Goal: Task Accomplishment & Management: Manage account settings

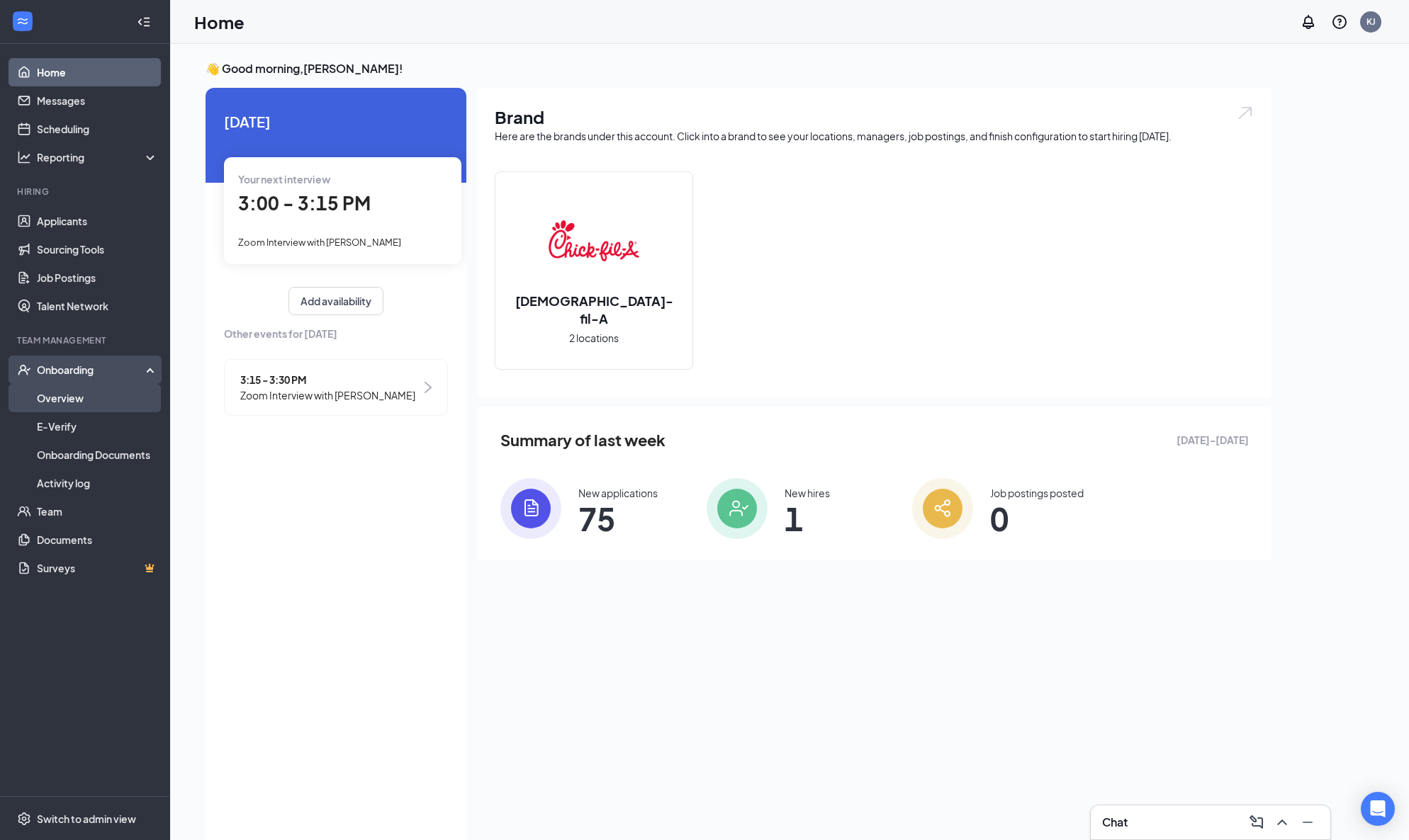
click at [60, 398] on link "Overview" at bounding box center [97, 398] width 121 height 29
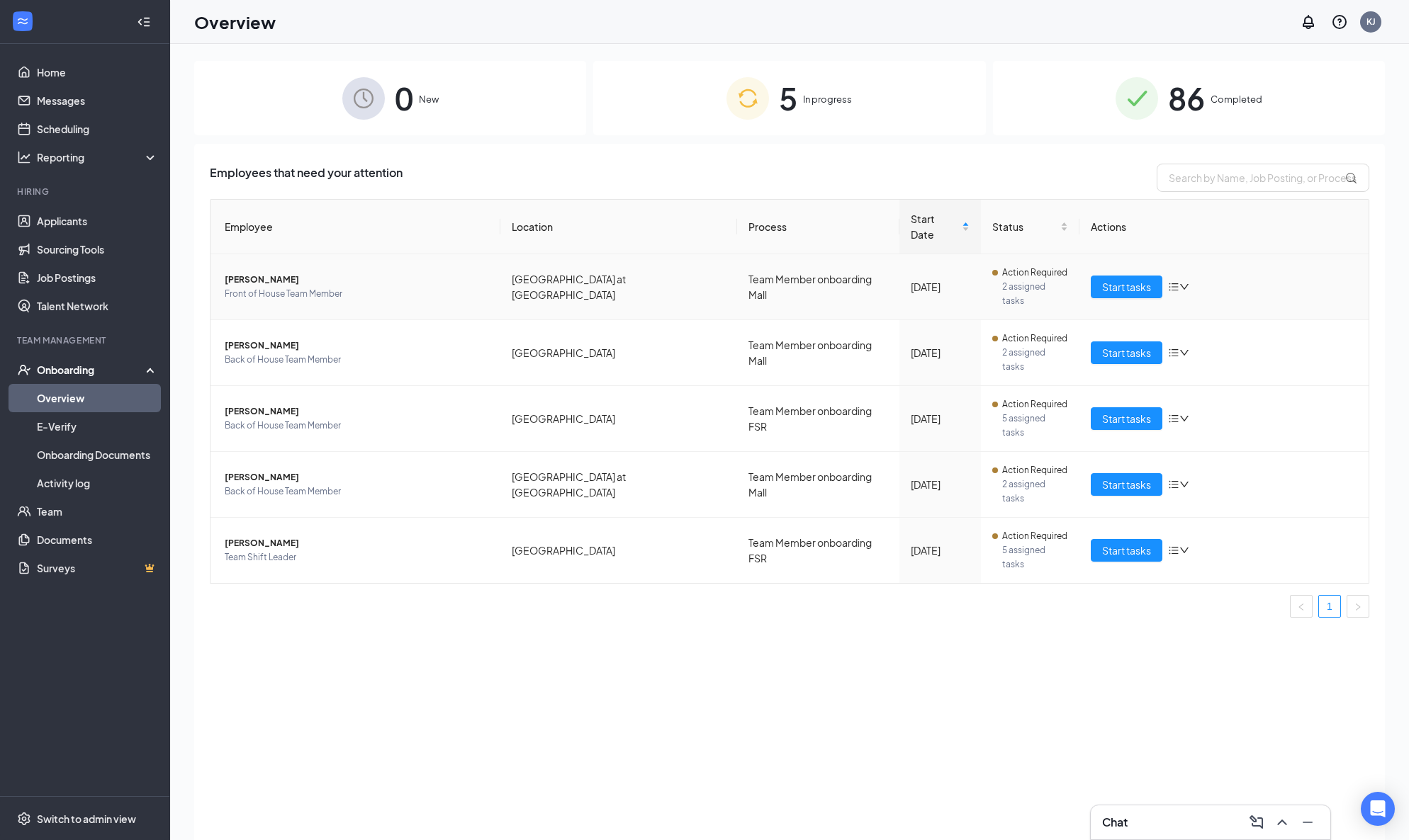
click at [276, 273] on span "Juliette Shay" at bounding box center [357, 279] width 265 height 14
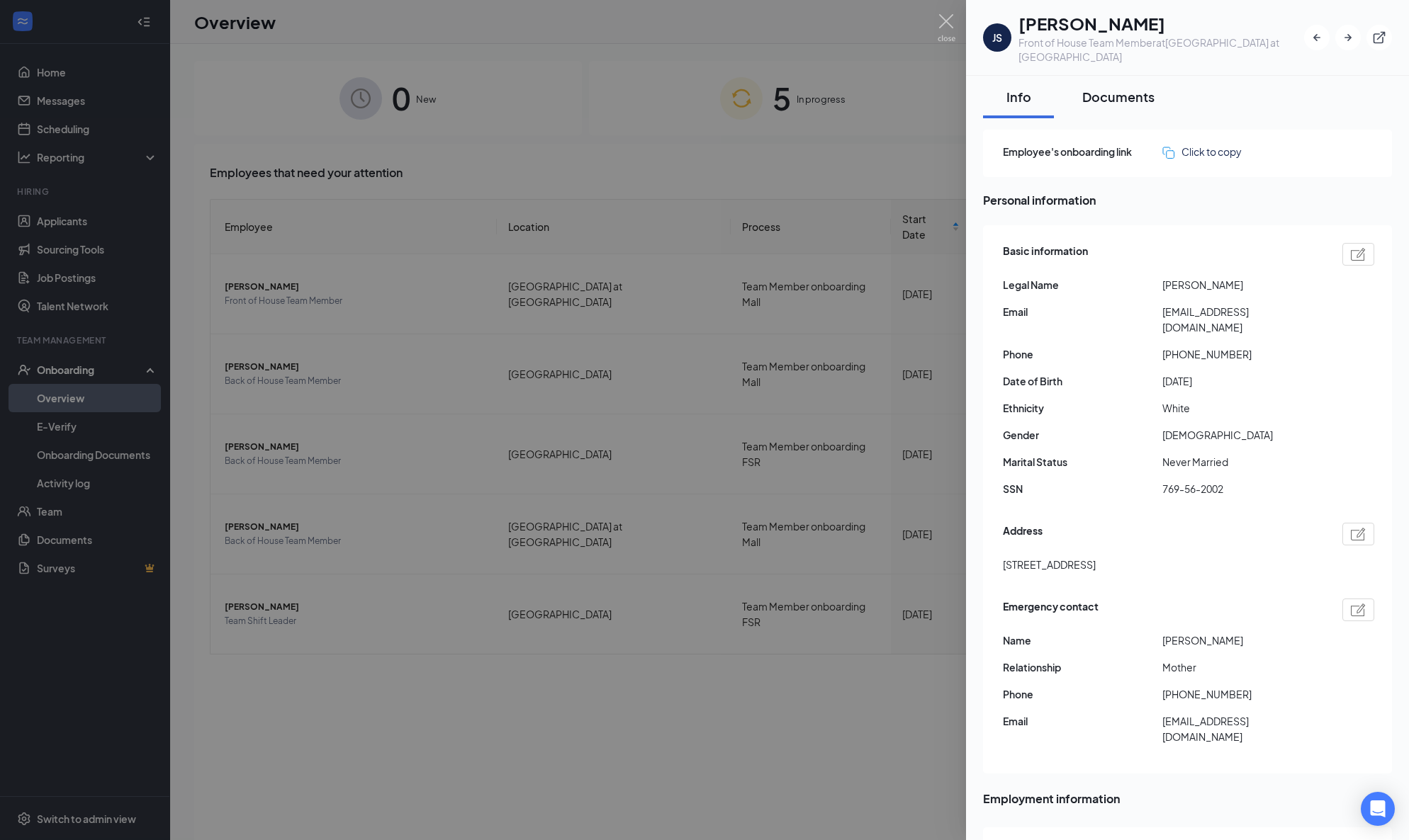
click at [1131, 88] on div "Documents" at bounding box center [1118, 97] width 72 height 18
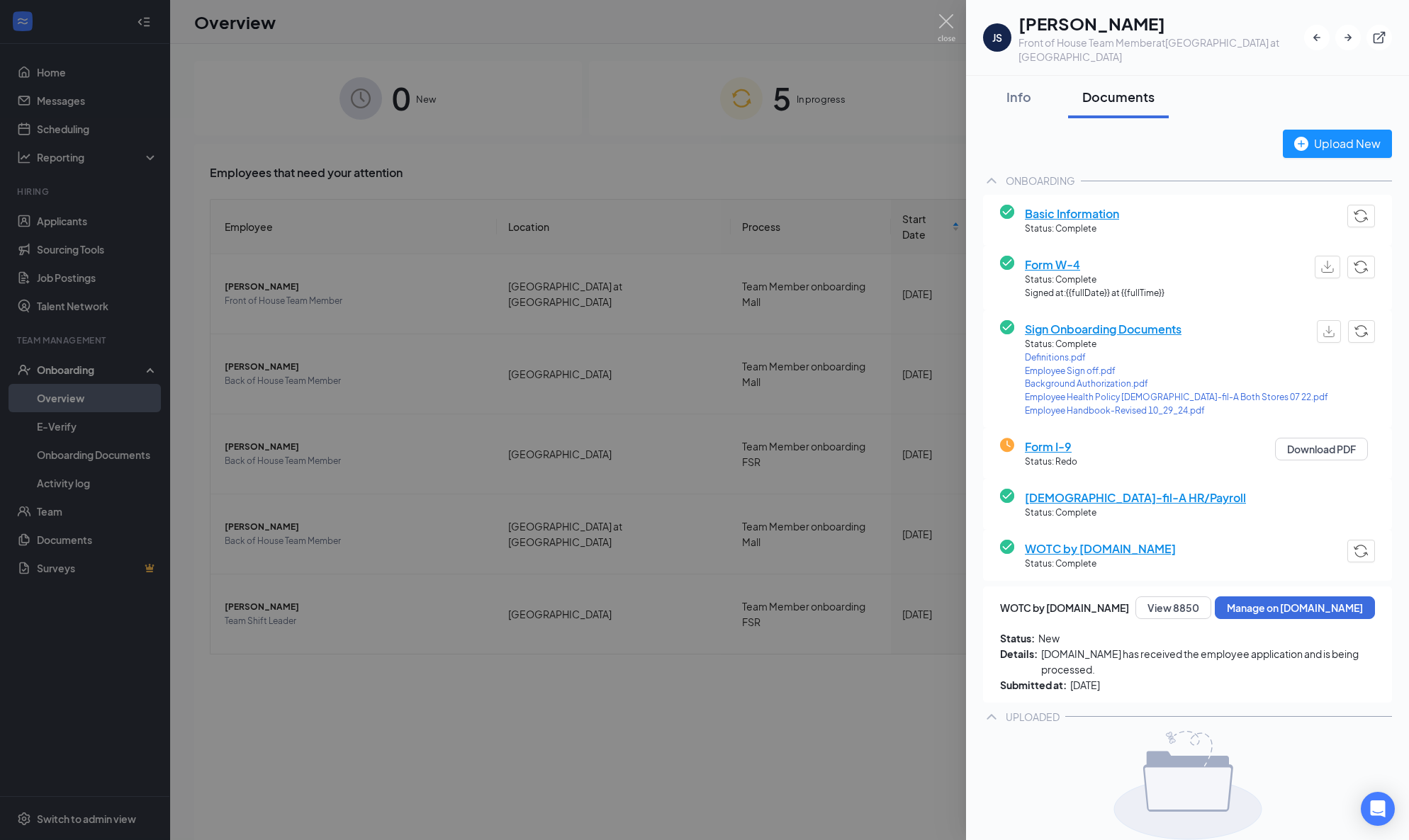
click at [1043, 438] on span "Form I-9" at bounding box center [1050, 447] width 52 height 18
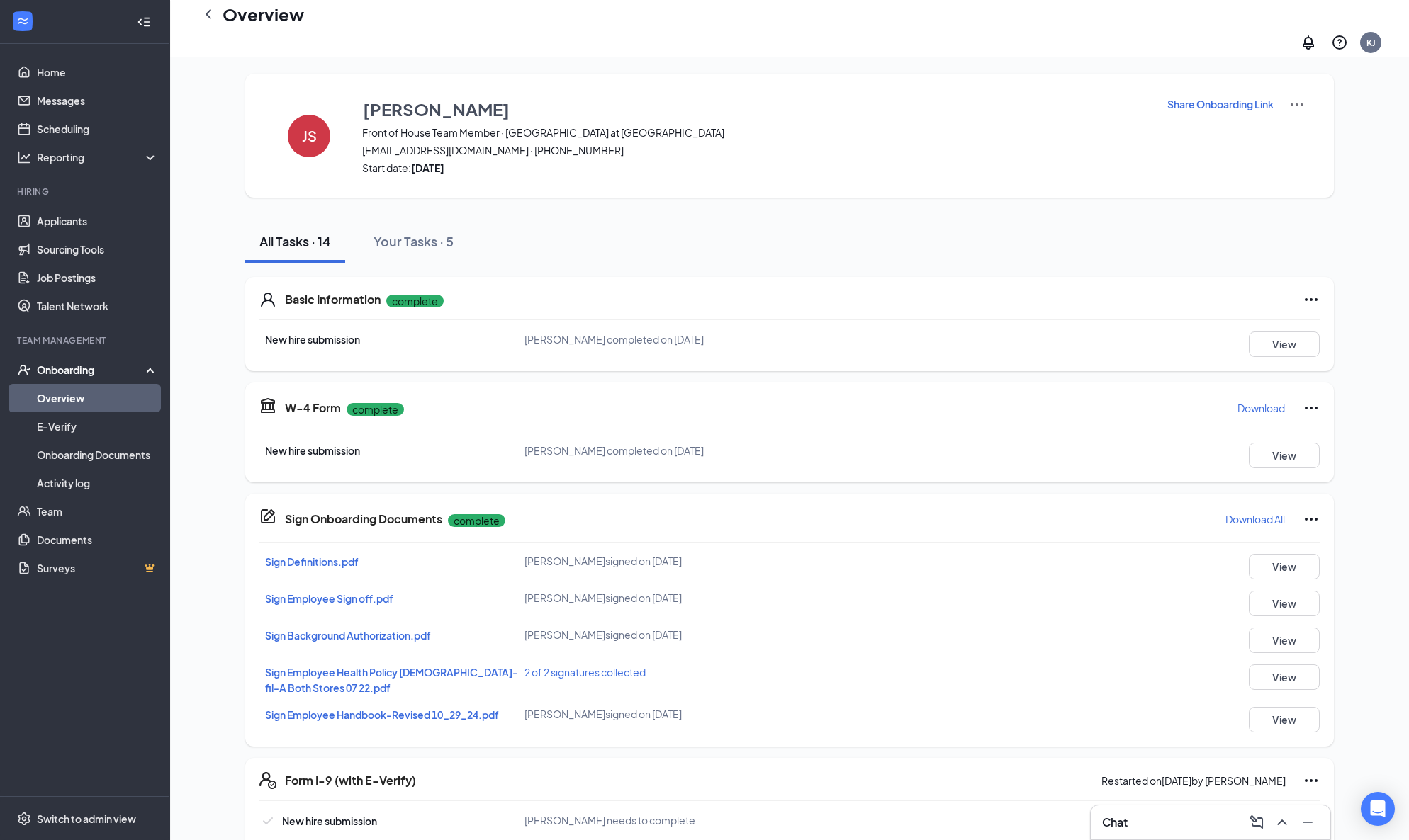
scroll to position [445, 0]
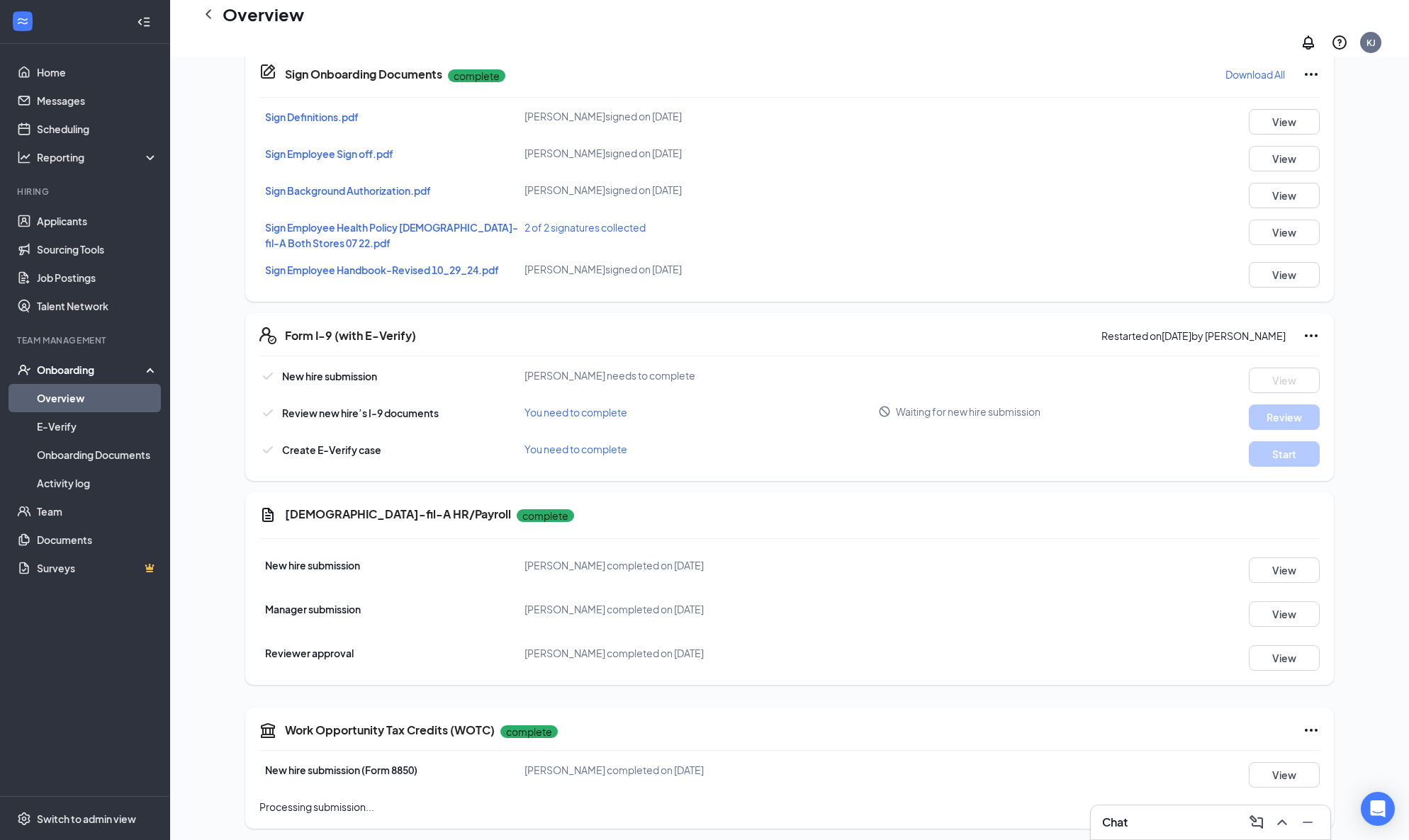
click at [1322, 323] on div "Form I-9 (with E-Verify) Restarted on Sep 15, 2025 by Kristen Johnson New hire …" at bounding box center [789, 397] width 1089 height 168
click at [1311, 334] on icon "Ellipses" at bounding box center [1311, 336] width 12 height 3
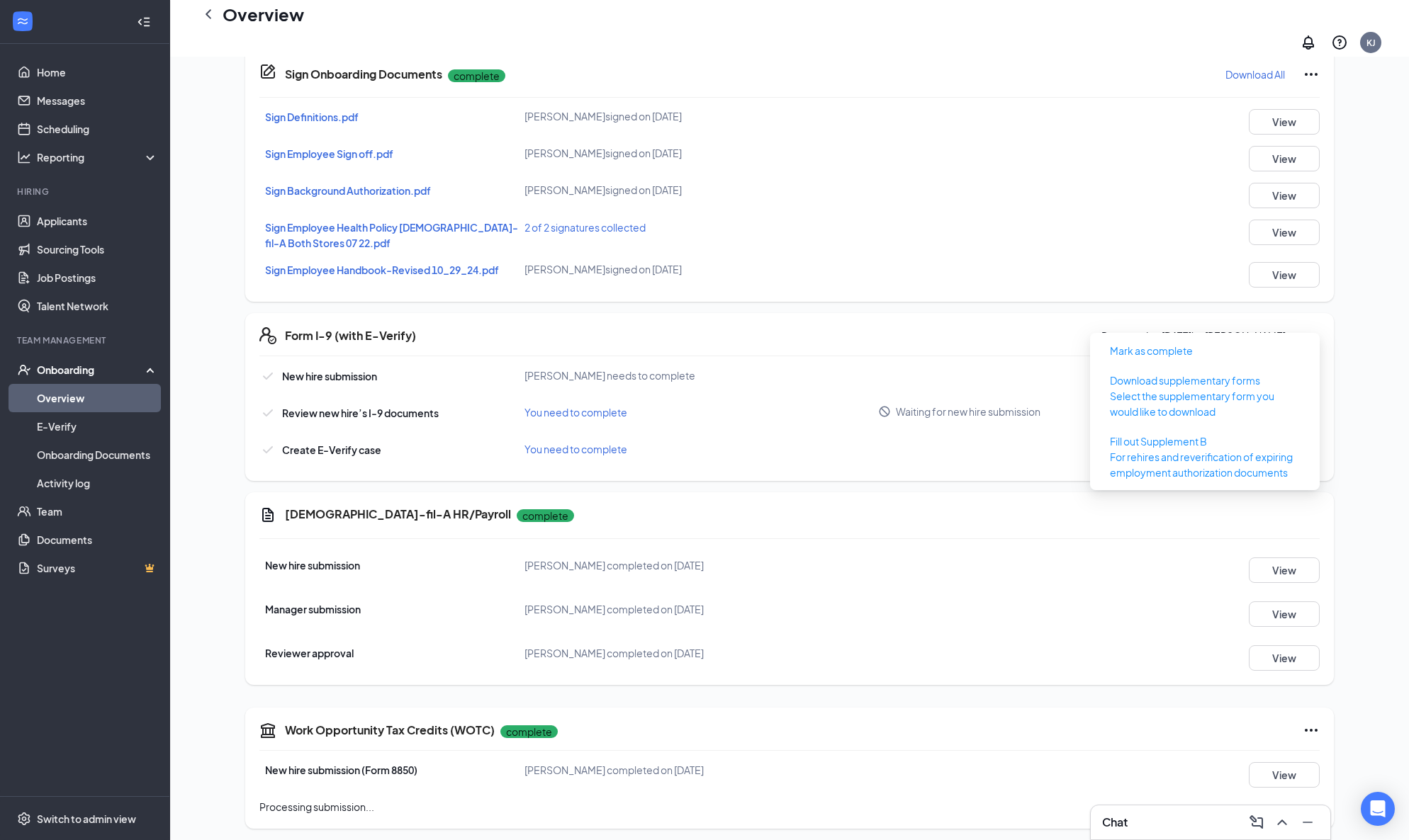
click at [1311, 334] on icon "Ellipses" at bounding box center [1311, 336] width 12 height 3
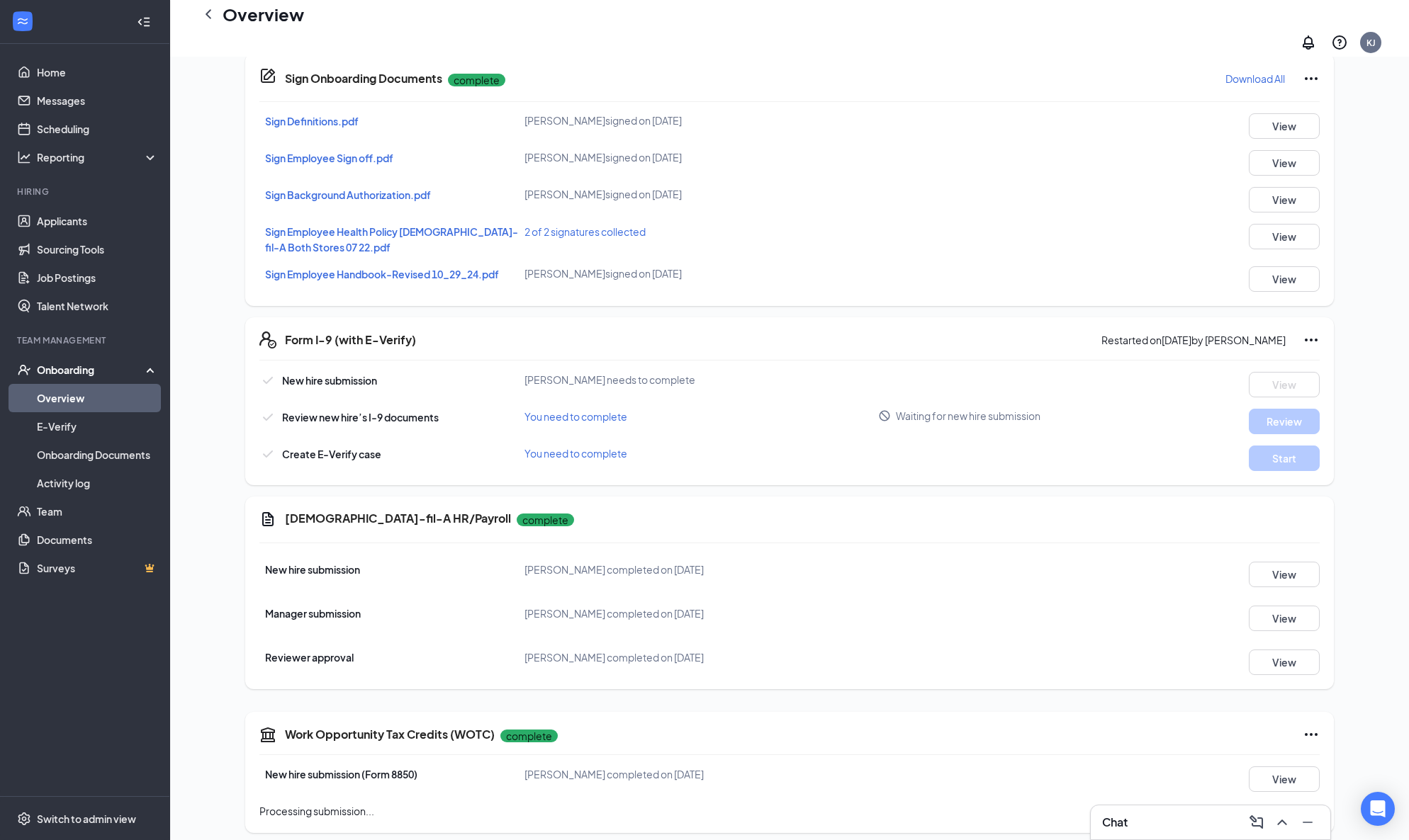
scroll to position [0, 0]
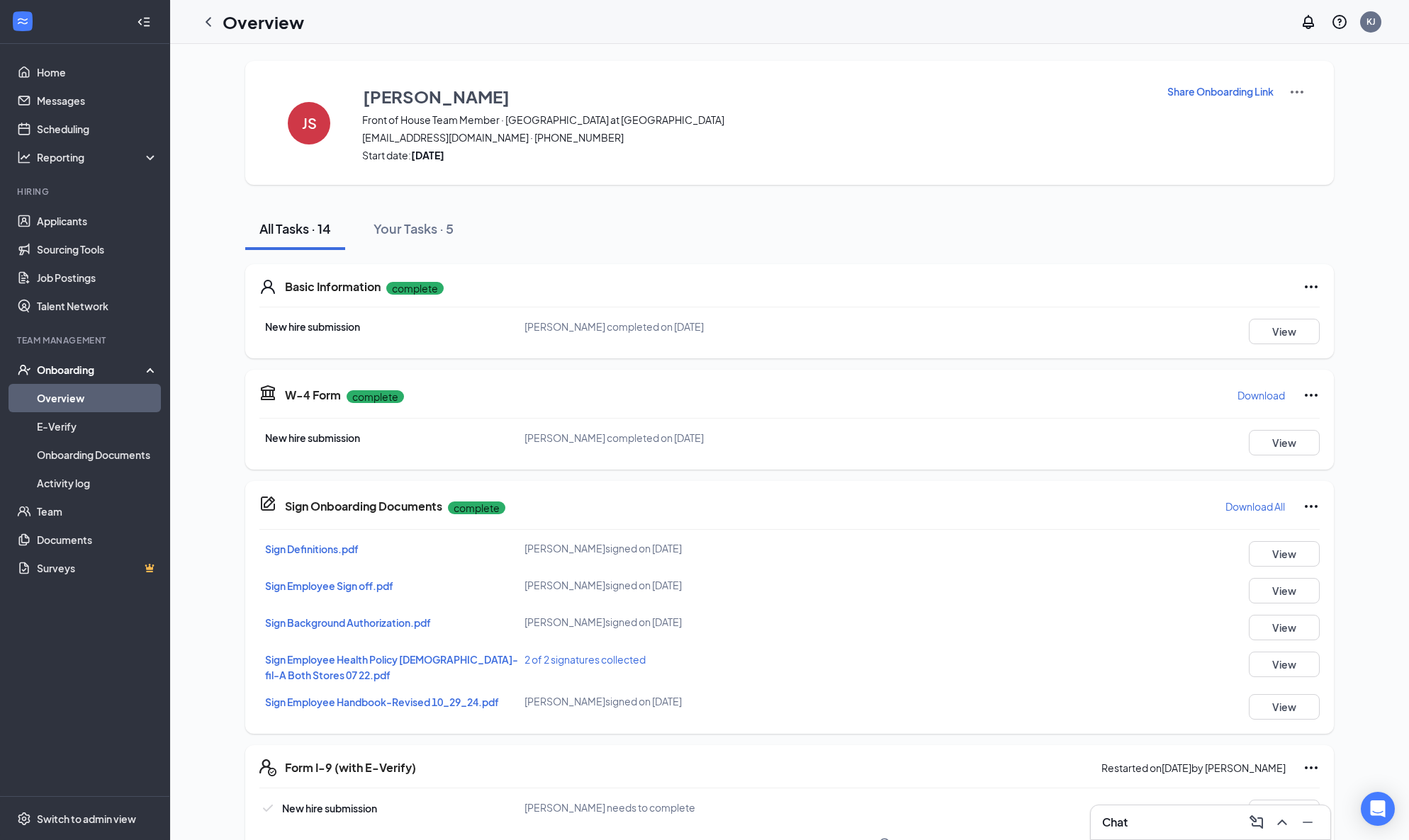
click at [1316, 397] on icon "Ellipses" at bounding box center [1311, 395] width 17 height 17
click at [1075, 507] on div "Sign Onboarding Documents complete Download All" at bounding box center [803, 506] width 1035 height 23
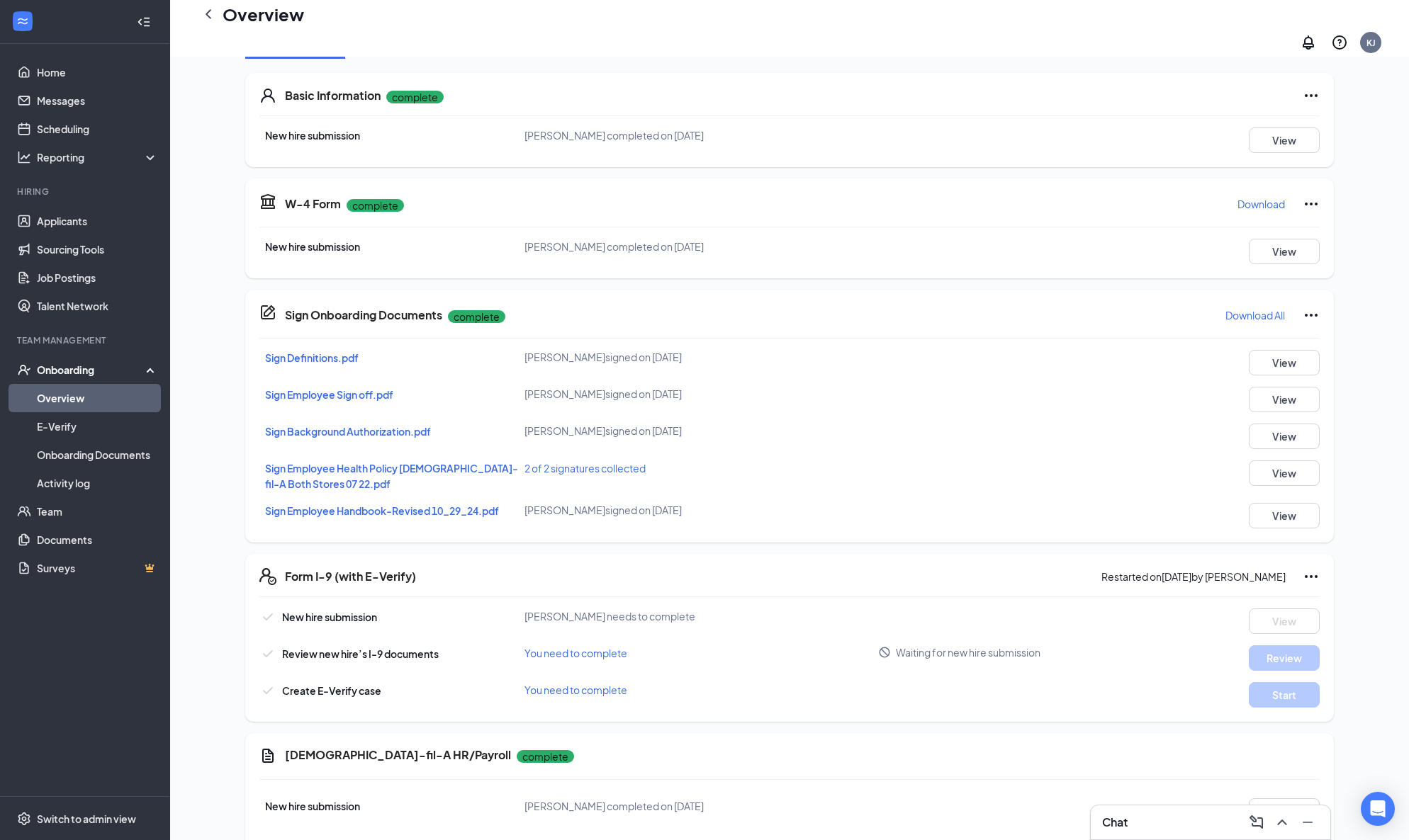
scroll to position [207, 0]
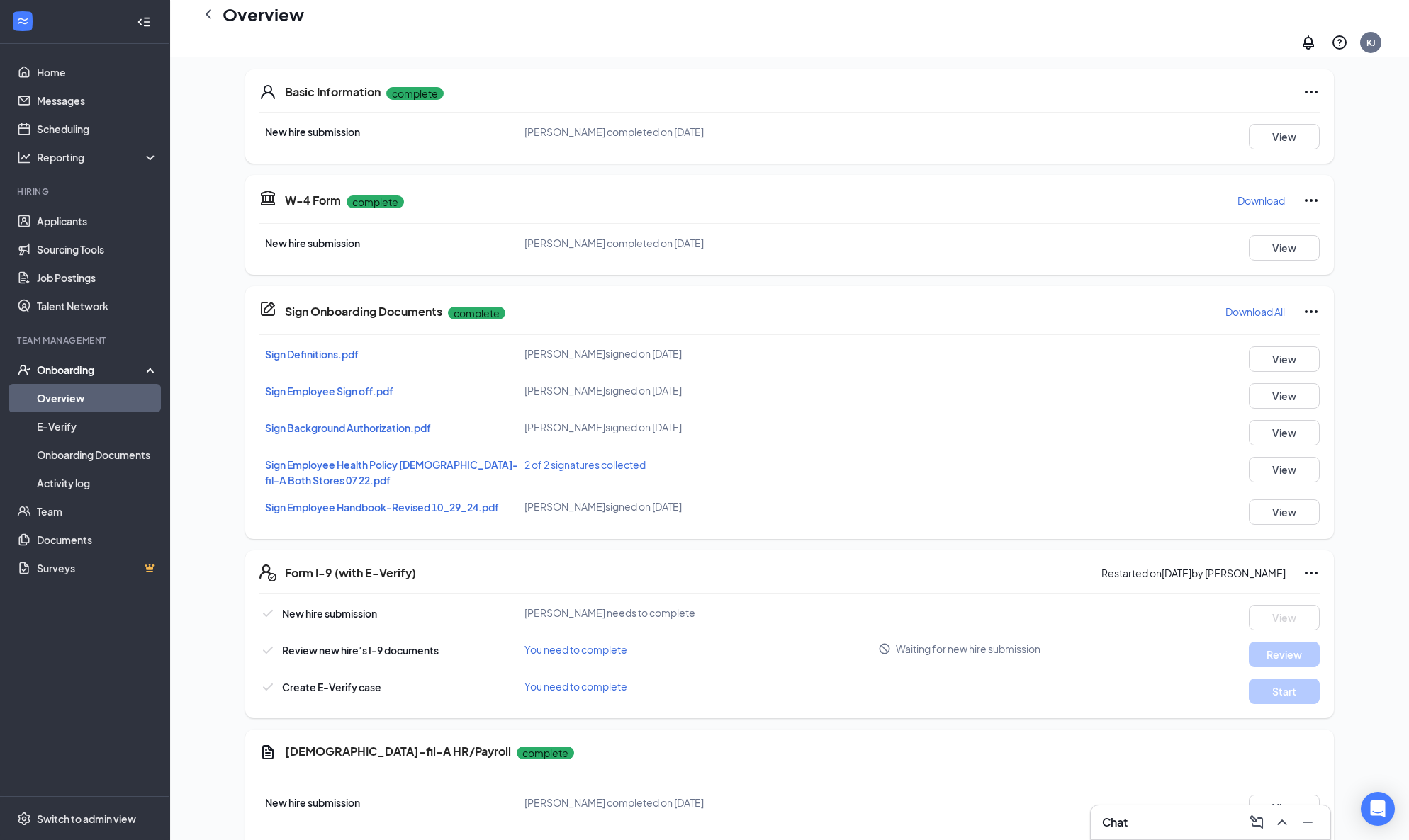
click at [1305, 564] on icon "Ellipses" at bounding box center [1311, 572] width 17 height 17
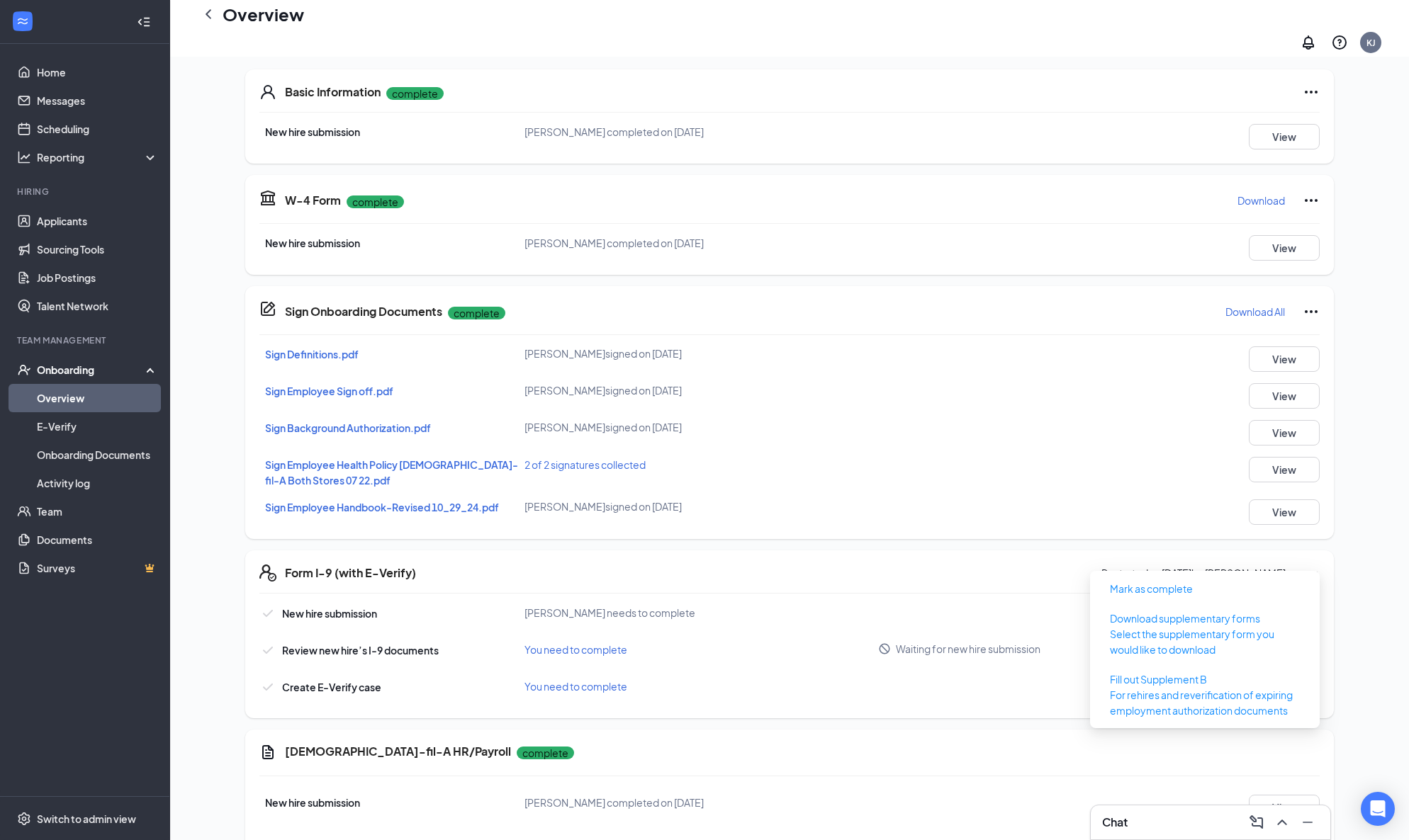
click at [958, 570] on div "Form I-9 (with E-Verify) Restarted on Sep 15, 2025 by Kristen Johnson New hire …" at bounding box center [789, 634] width 1089 height 168
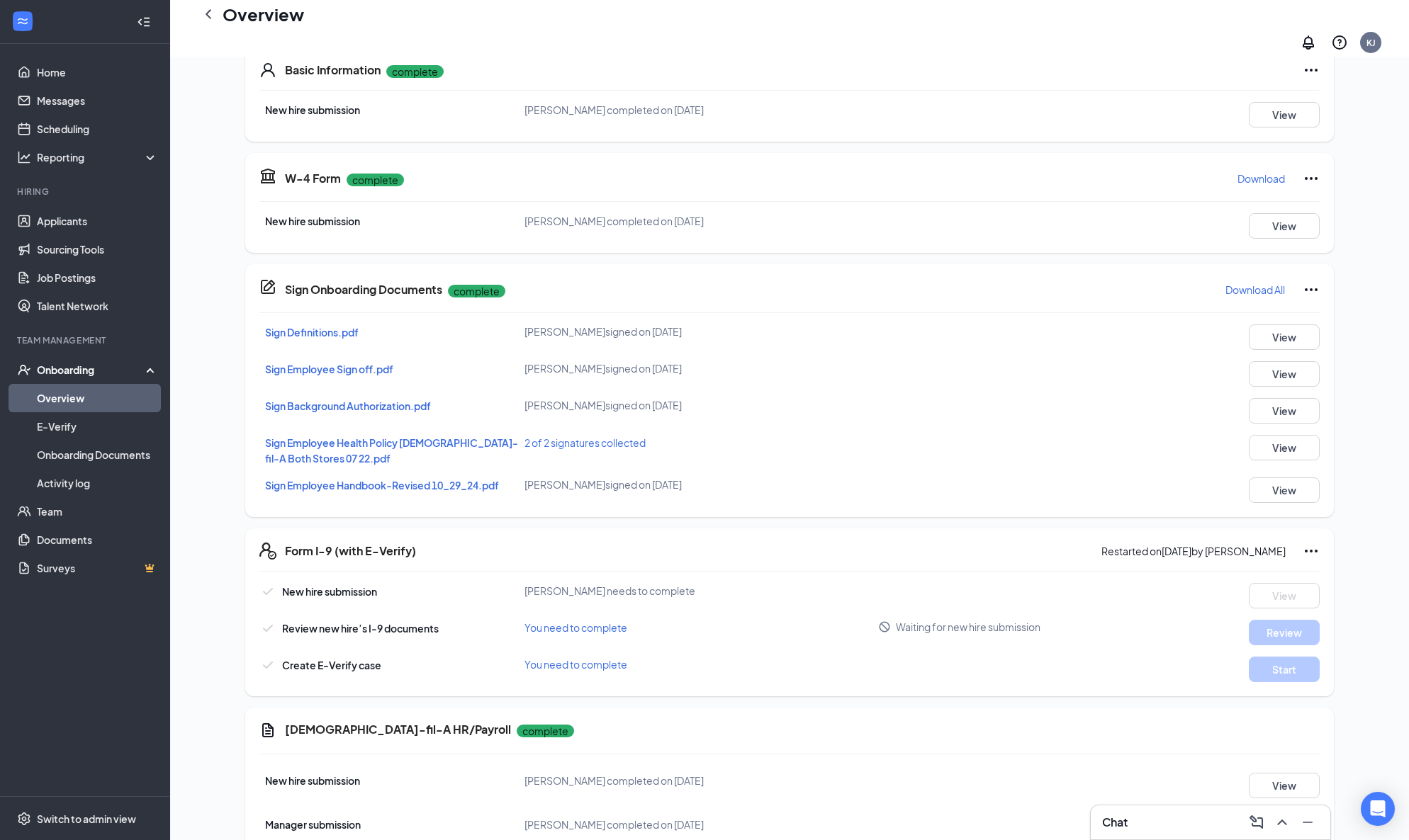
scroll to position [259, 0]
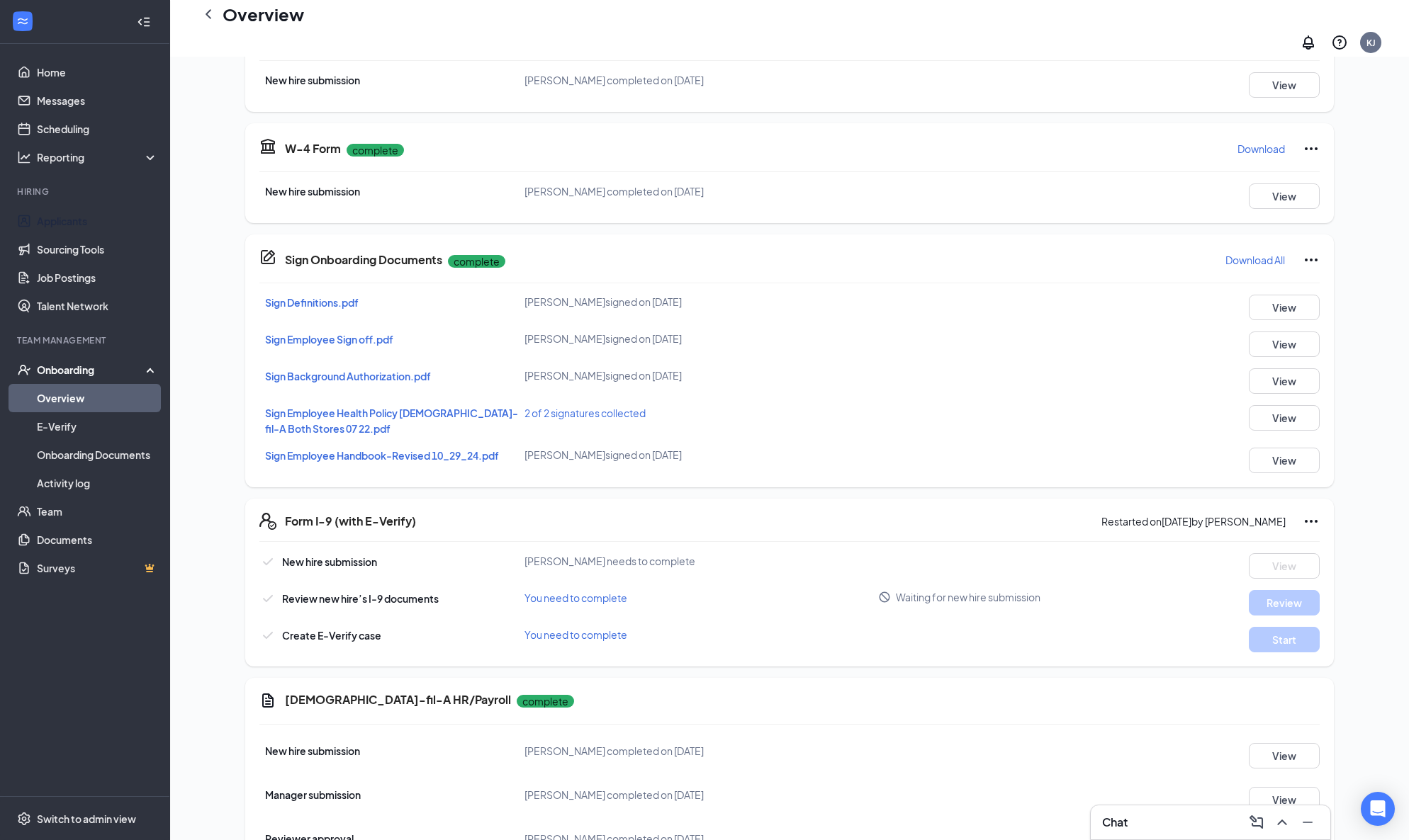
click at [80, 222] on link "Applicants" at bounding box center [97, 221] width 121 height 29
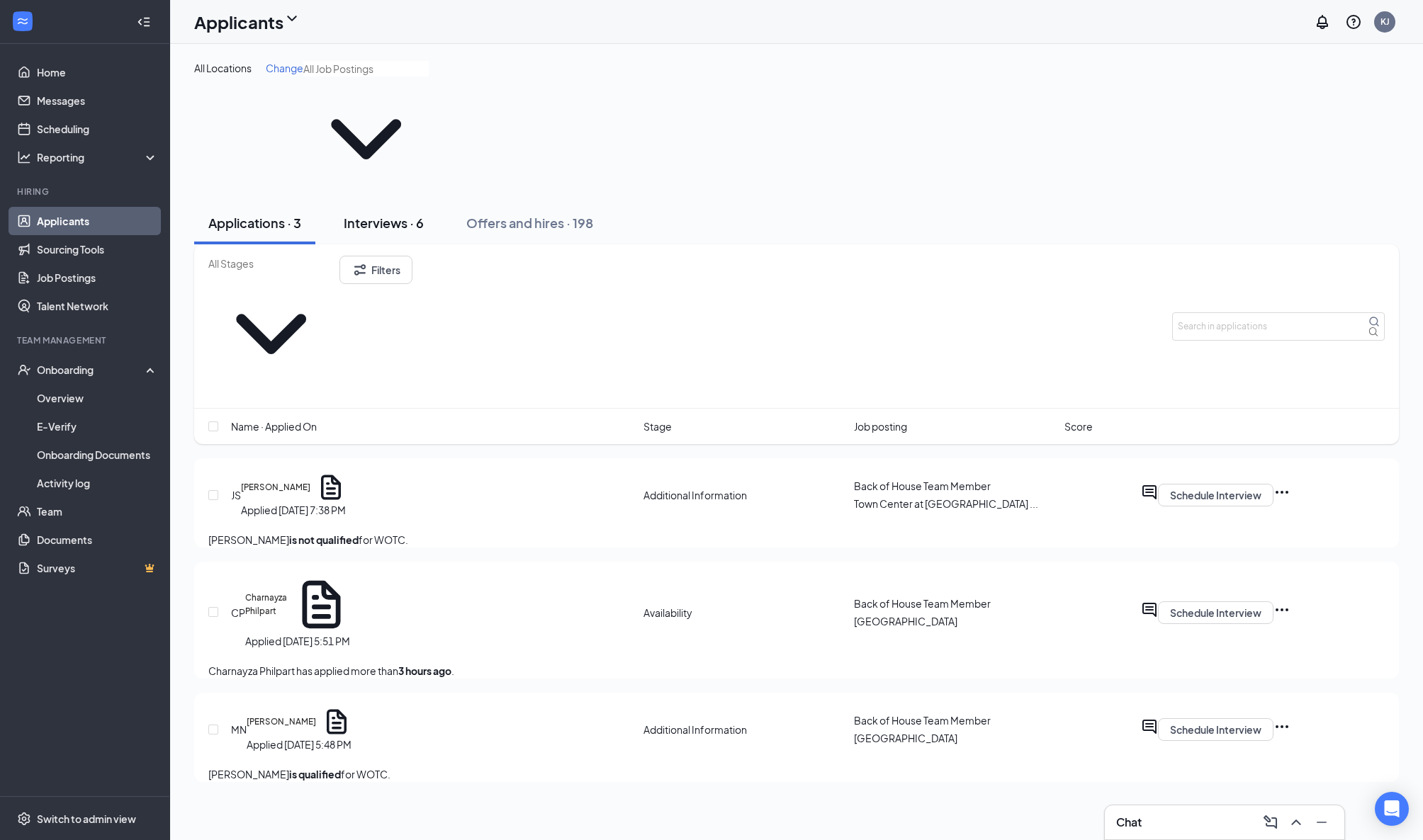
click at [404, 214] on div "Interviews · 6" at bounding box center [384, 223] width 80 height 18
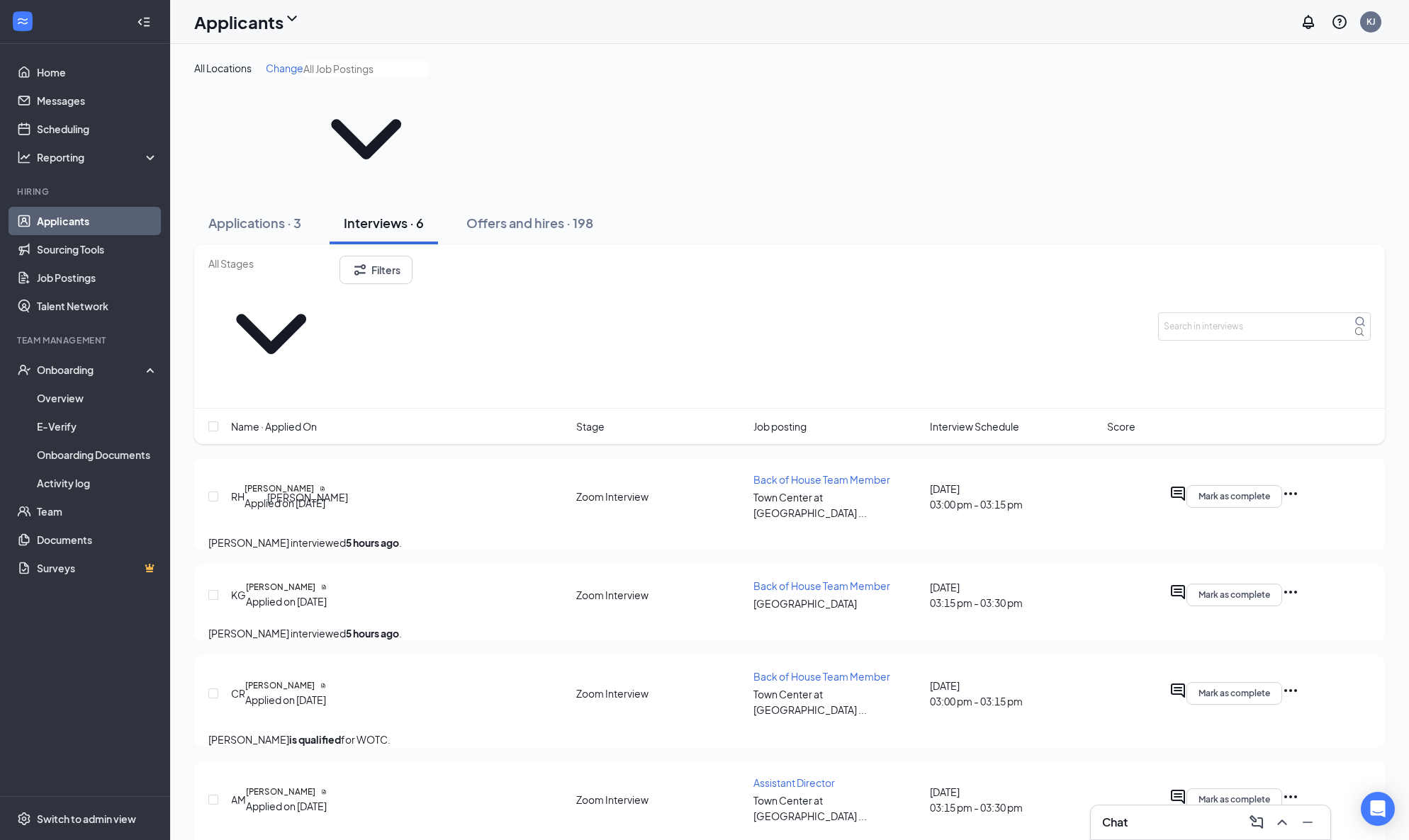
click at [304, 680] on h5 "[PERSON_NAME]" at bounding box center [280, 686] width 69 height 12
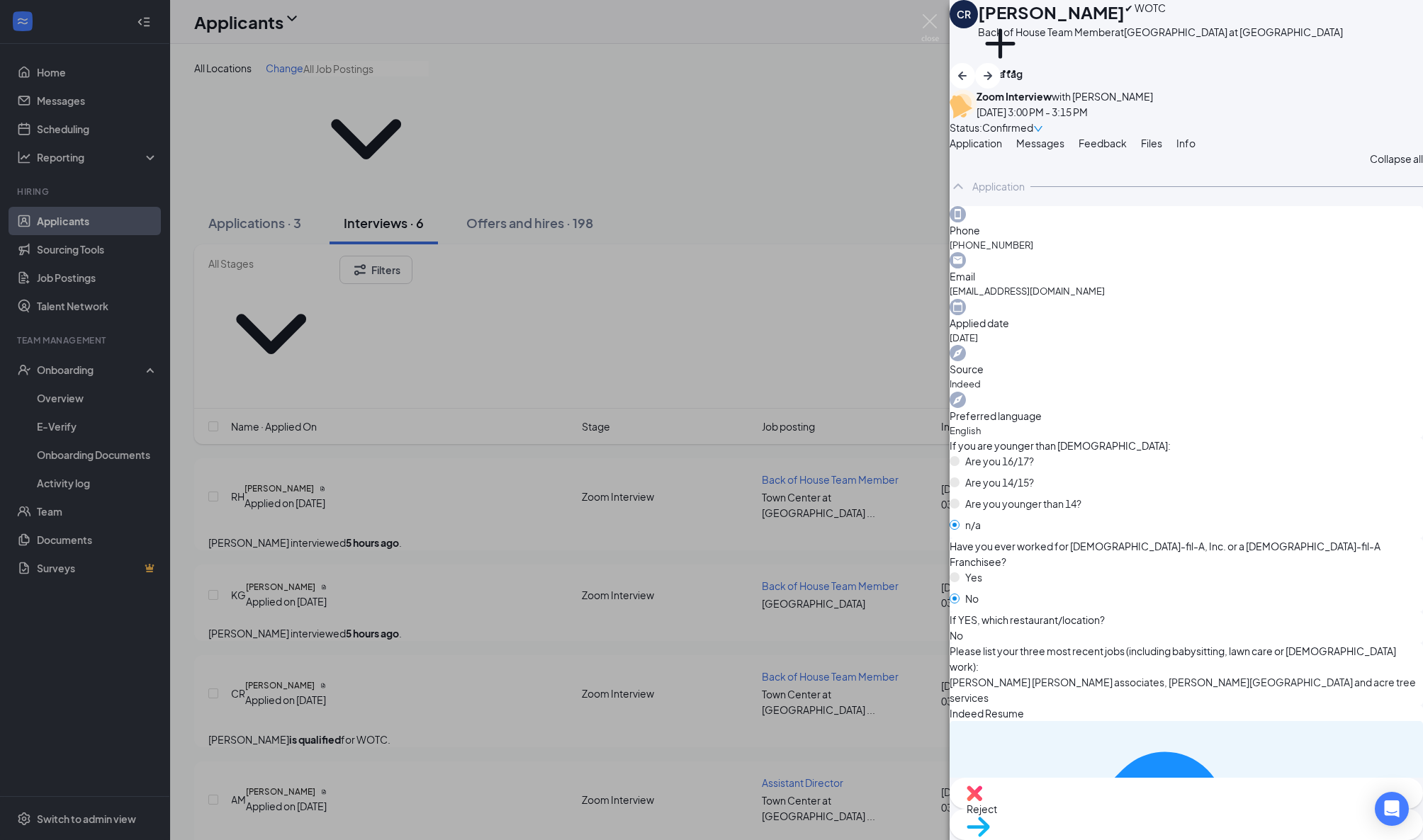
click at [1064, 149] on span "Messages" at bounding box center [1041, 143] width 49 height 12
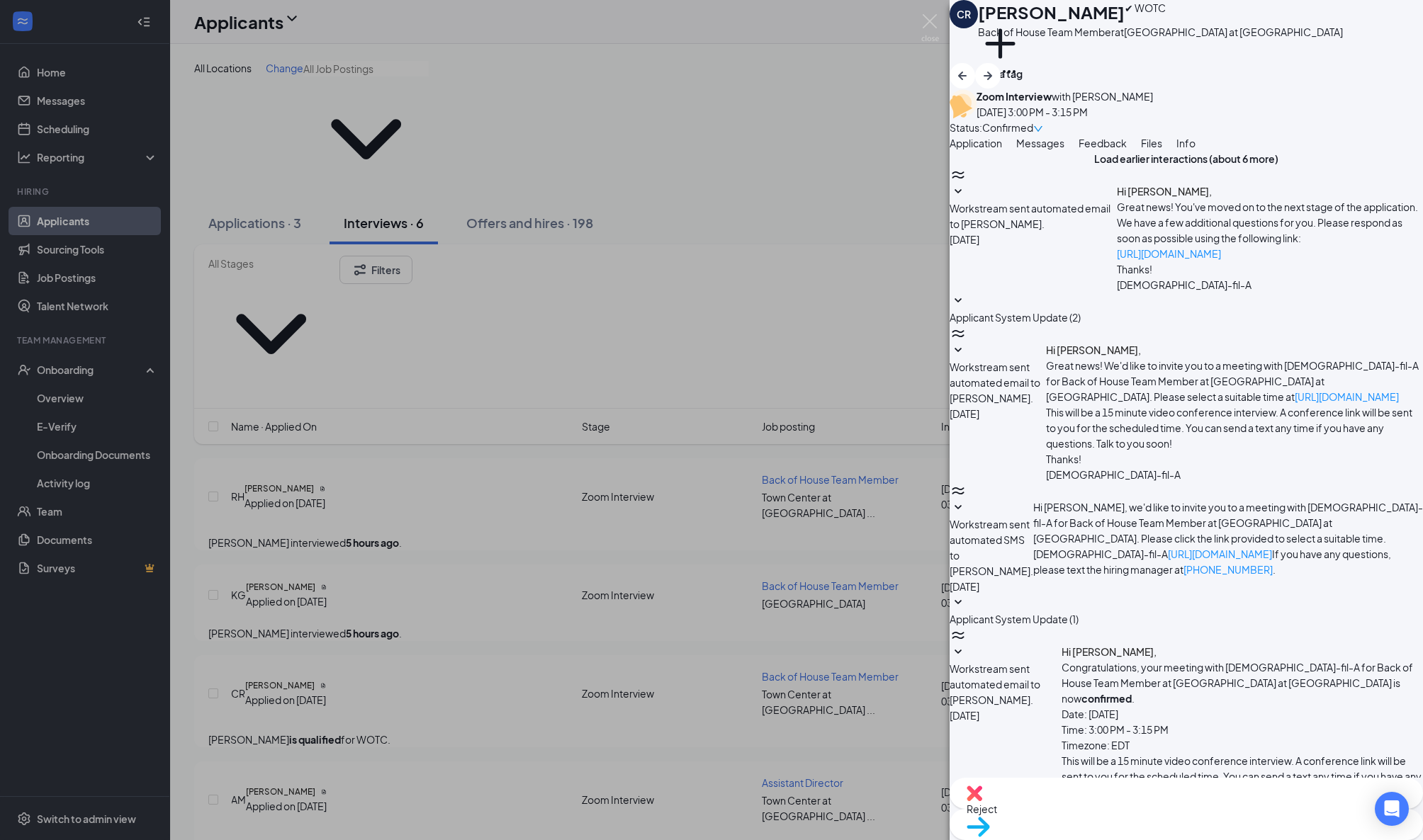
scroll to position [148, 0]
click at [63, 132] on div "CR Clayton Rosen ✔ WOTC Back of House Team Member at Town Center at Boca Raton …" at bounding box center [712, 420] width 1423 height 840
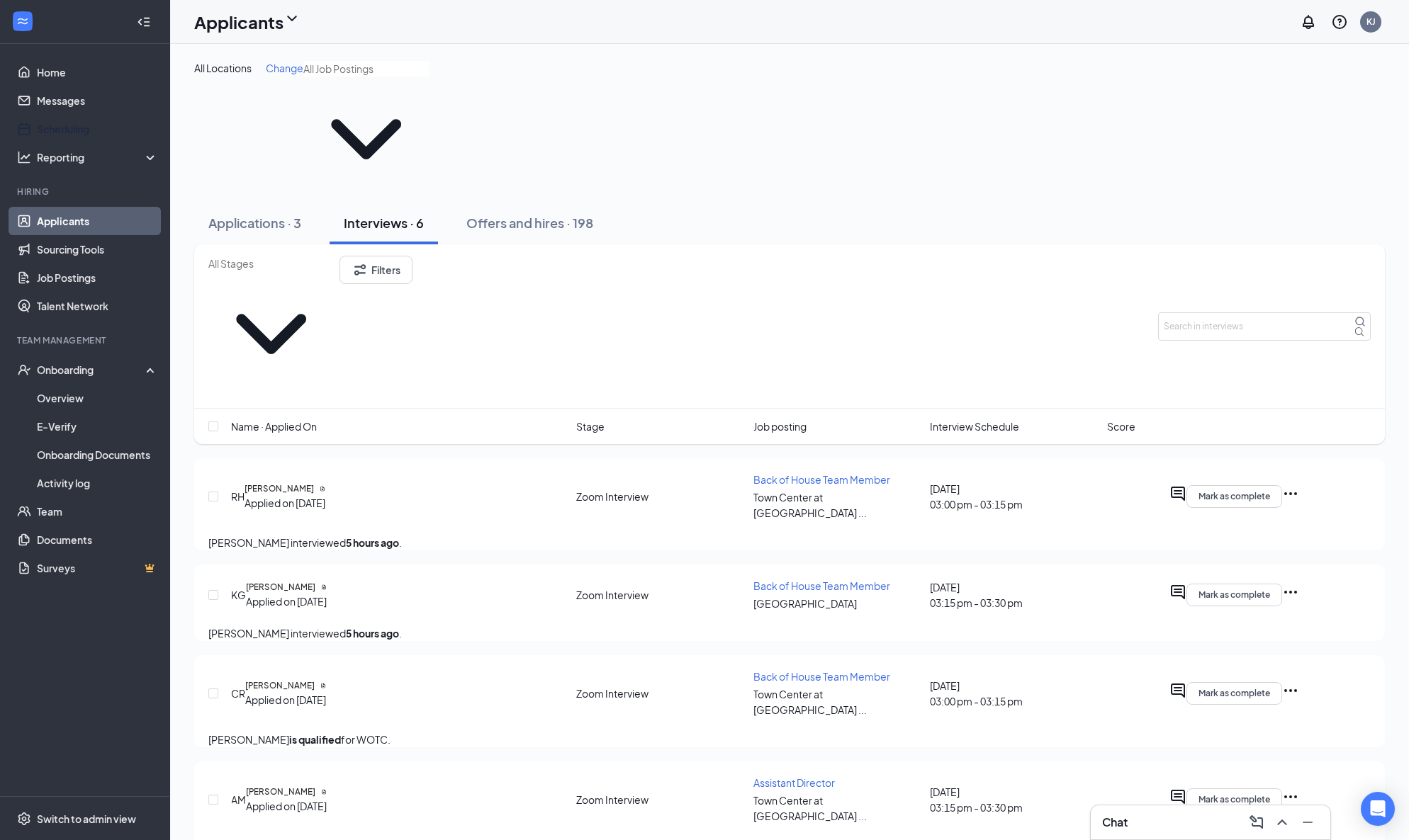
click at [63, 132] on link "Scheduling" at bounding box center [97, 129] width 121 height 29
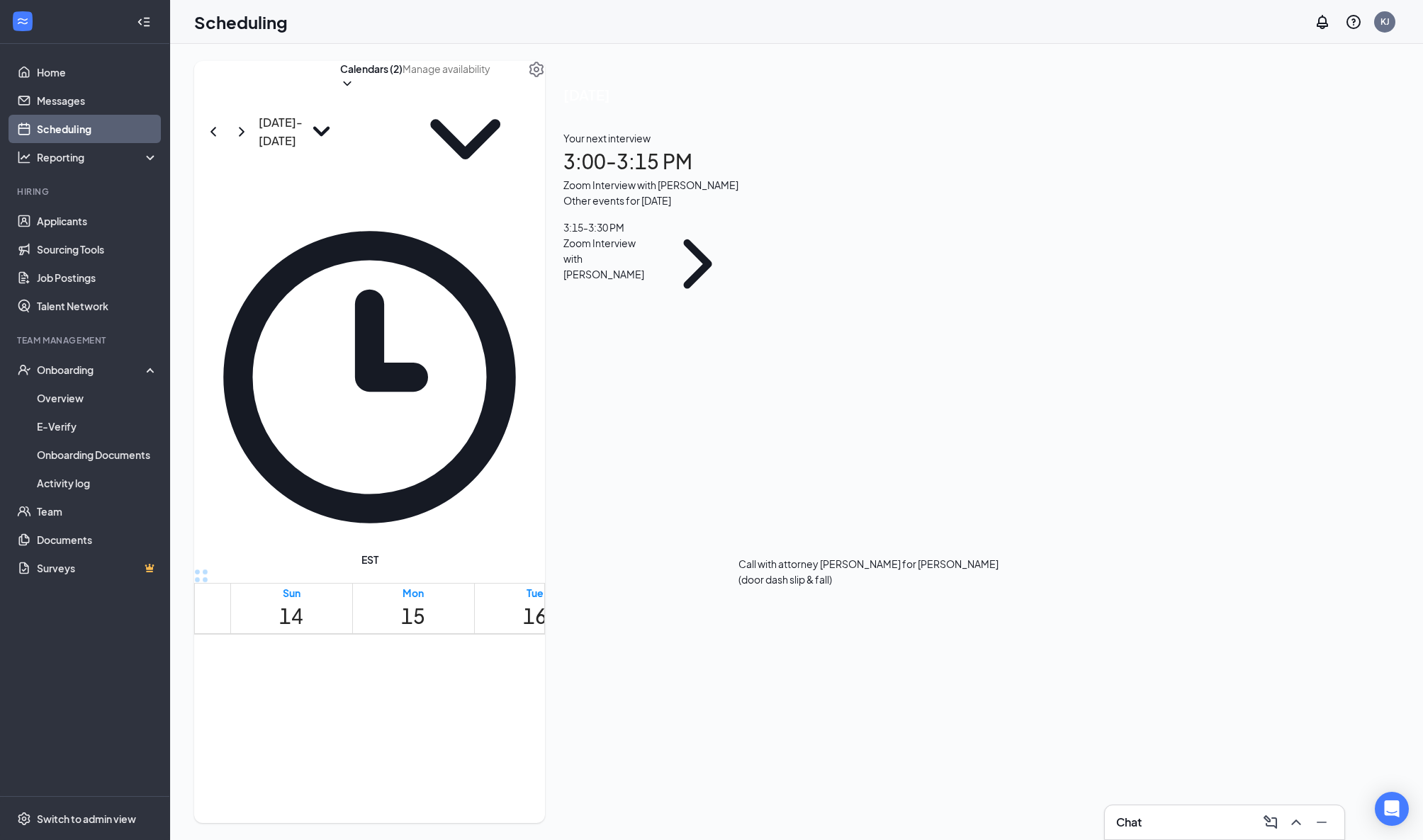
scroll to position [980, 0]
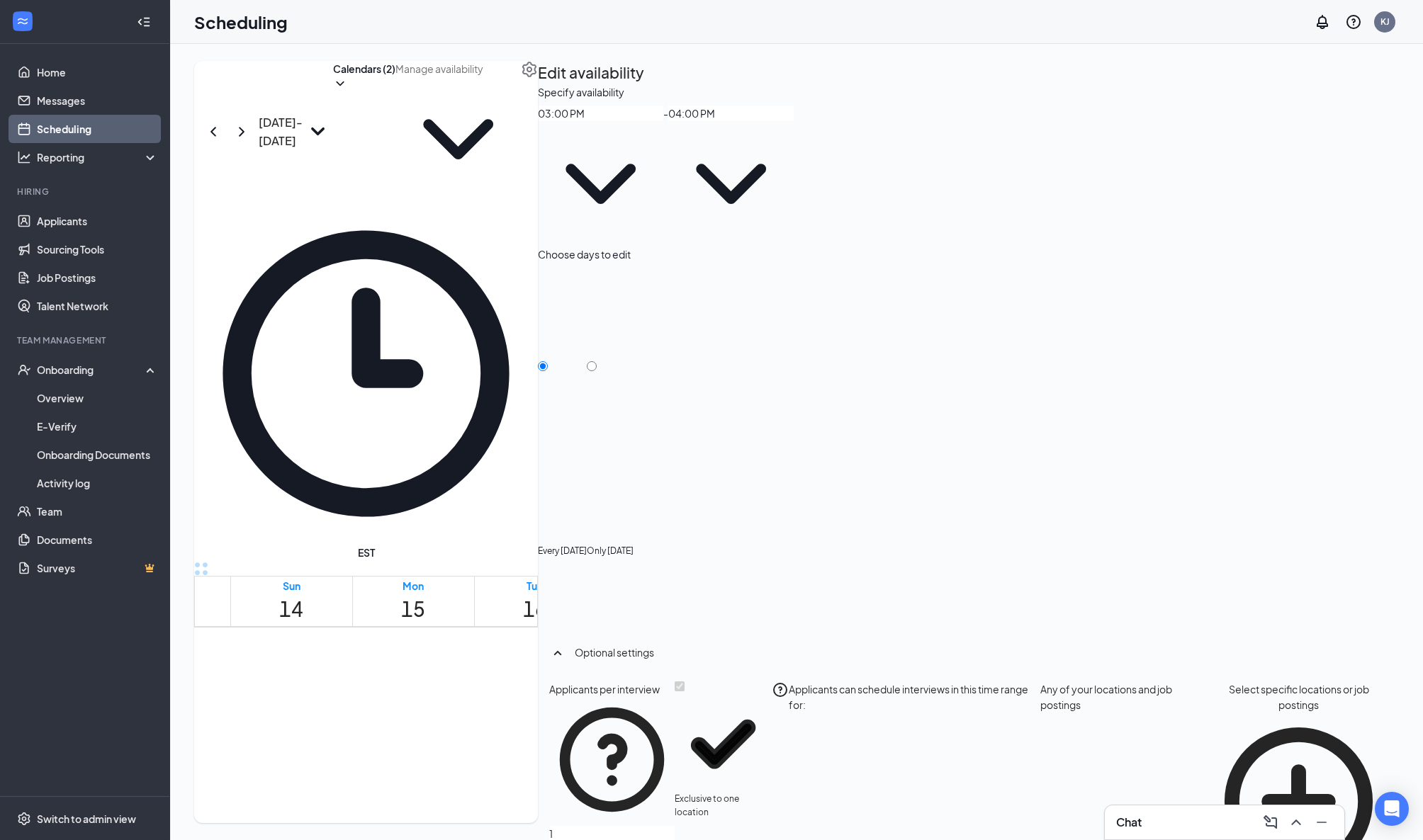
click at [663, 168] on icon "ChevronDown" at bounding box center [601, 184] width 126 height 126
click at [663, 165] on icon "ChevronDown" at bounding box center [601, 184] width 126 height 126
click at [597, 362] on input "Only [DATE]" at bounding box center [591, 366] width 10 height 10
radio input "true"
radio input "false"
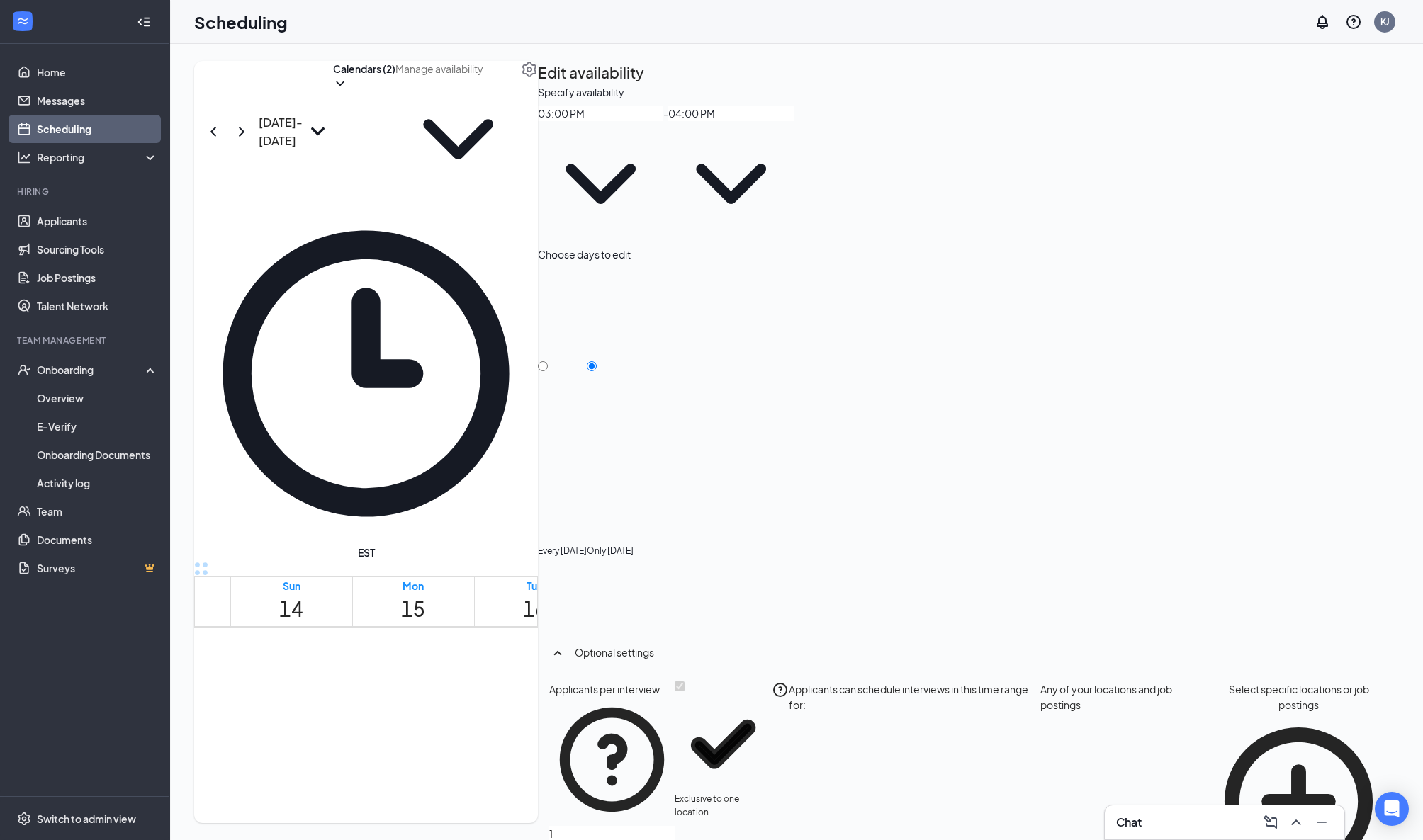
click at [663, 168] on icon "ChevronDown" at bounding box center [601, 184] width 126 height 126
click at [663, 168] on icon "ChevronDown" at bounding box center [601, 184] width 126 height 126
click at [553, 86] on icon "TrashOutline" at bounding box center [546, 93] width 12 height 14
radio input "true"
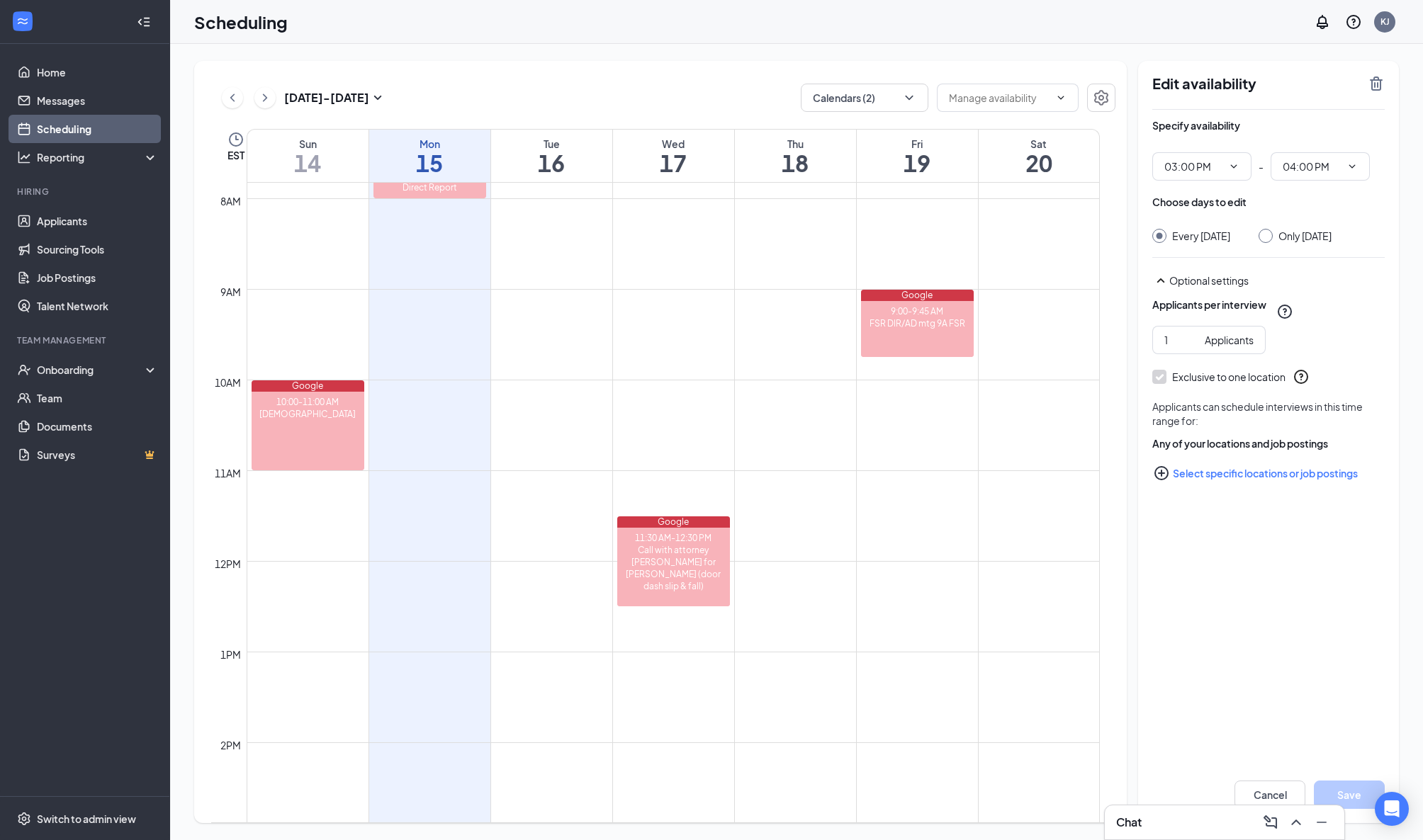
scroll to position [879, 0]
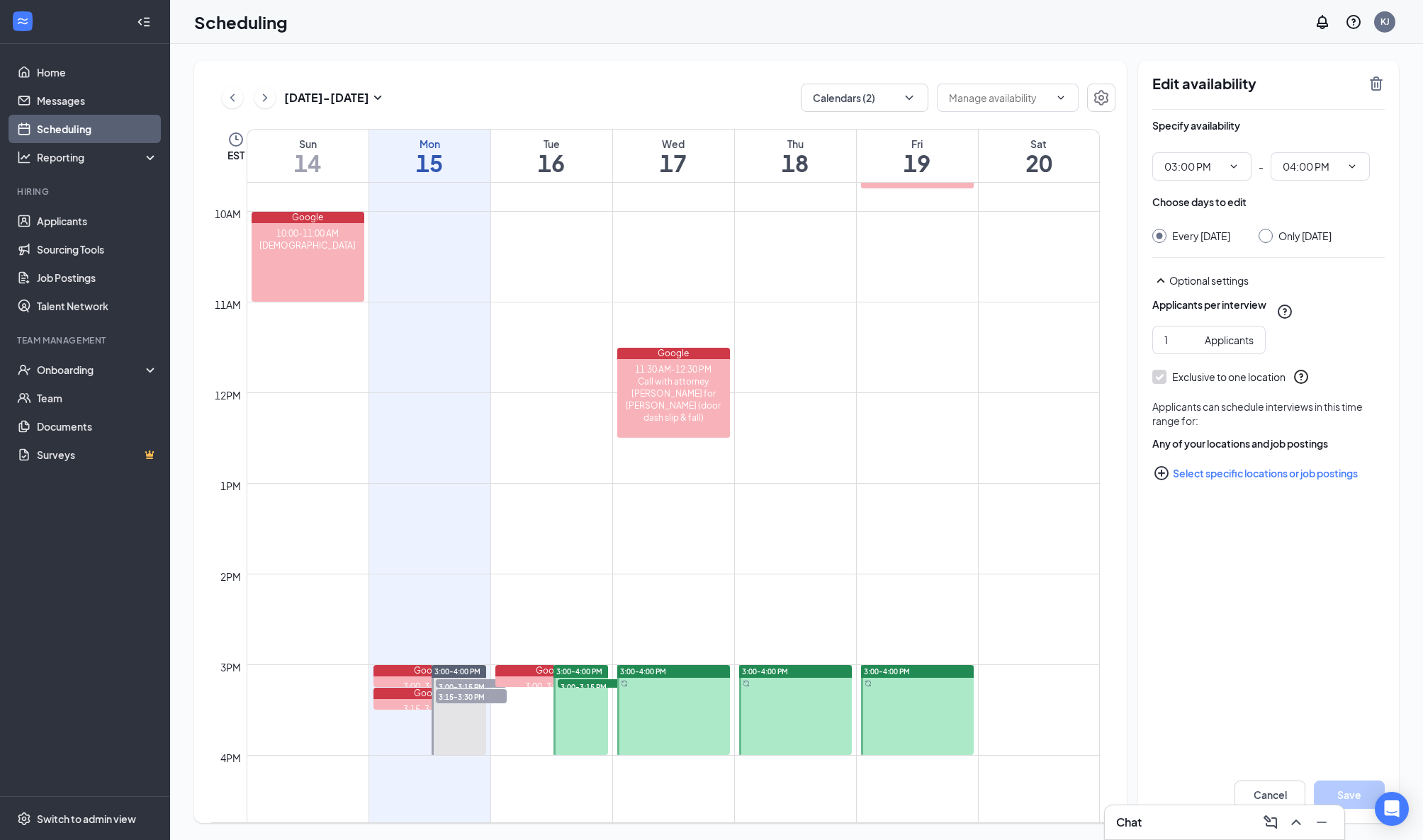
click at [589, 709] on div at bounding box center [581, 710] width 54 height 90
click at [514, 683] on div "3:00-3:15 PM" at bounding box center [552, 687] width 113 height 12
click at [570, 693] on div at bounding box center [581, 710] width 54 height 90
click at [576, 683] on span "3:00-3:15 PM" at bounding box center [593, 686] width 71 height 14
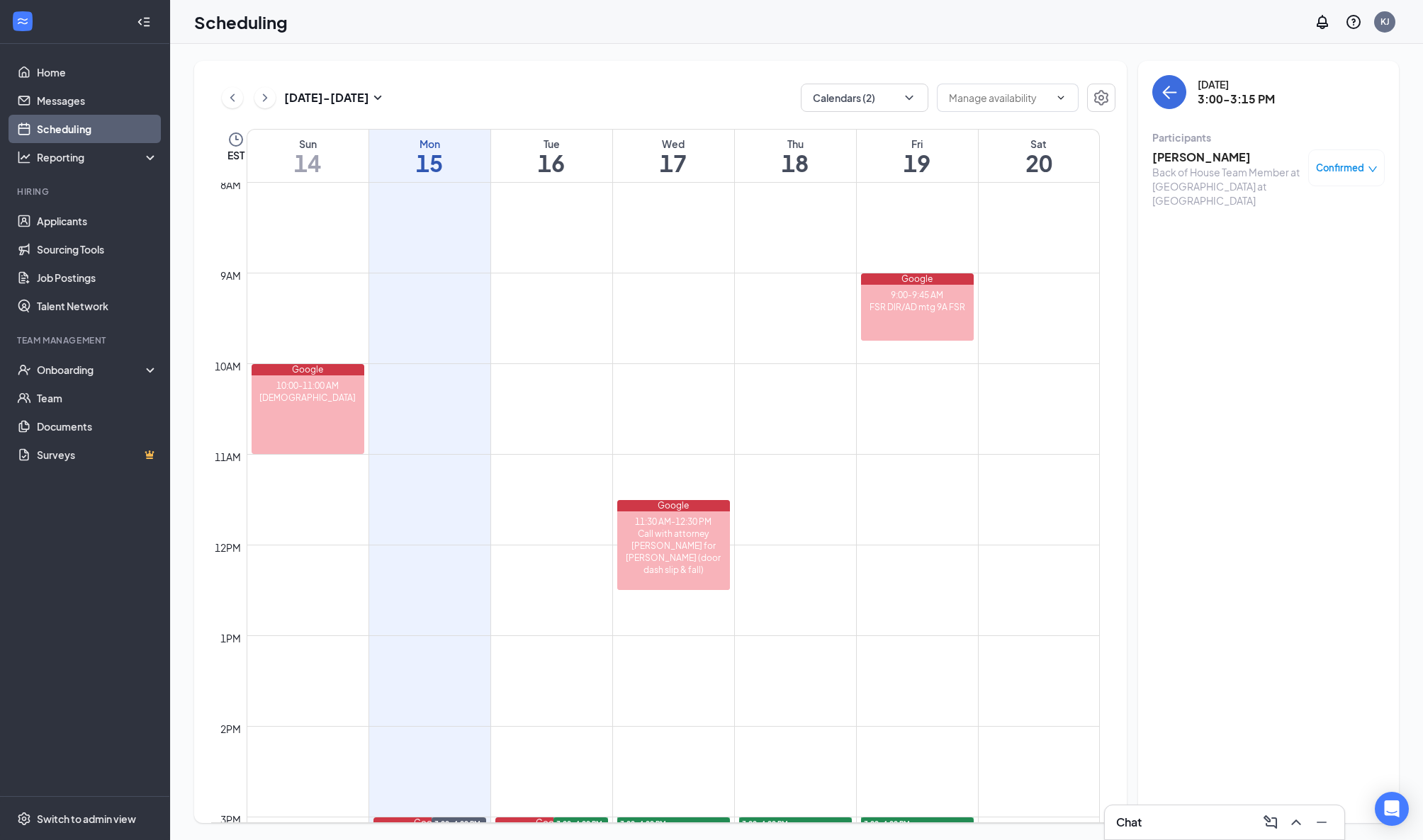
scroll to position [941, 0]
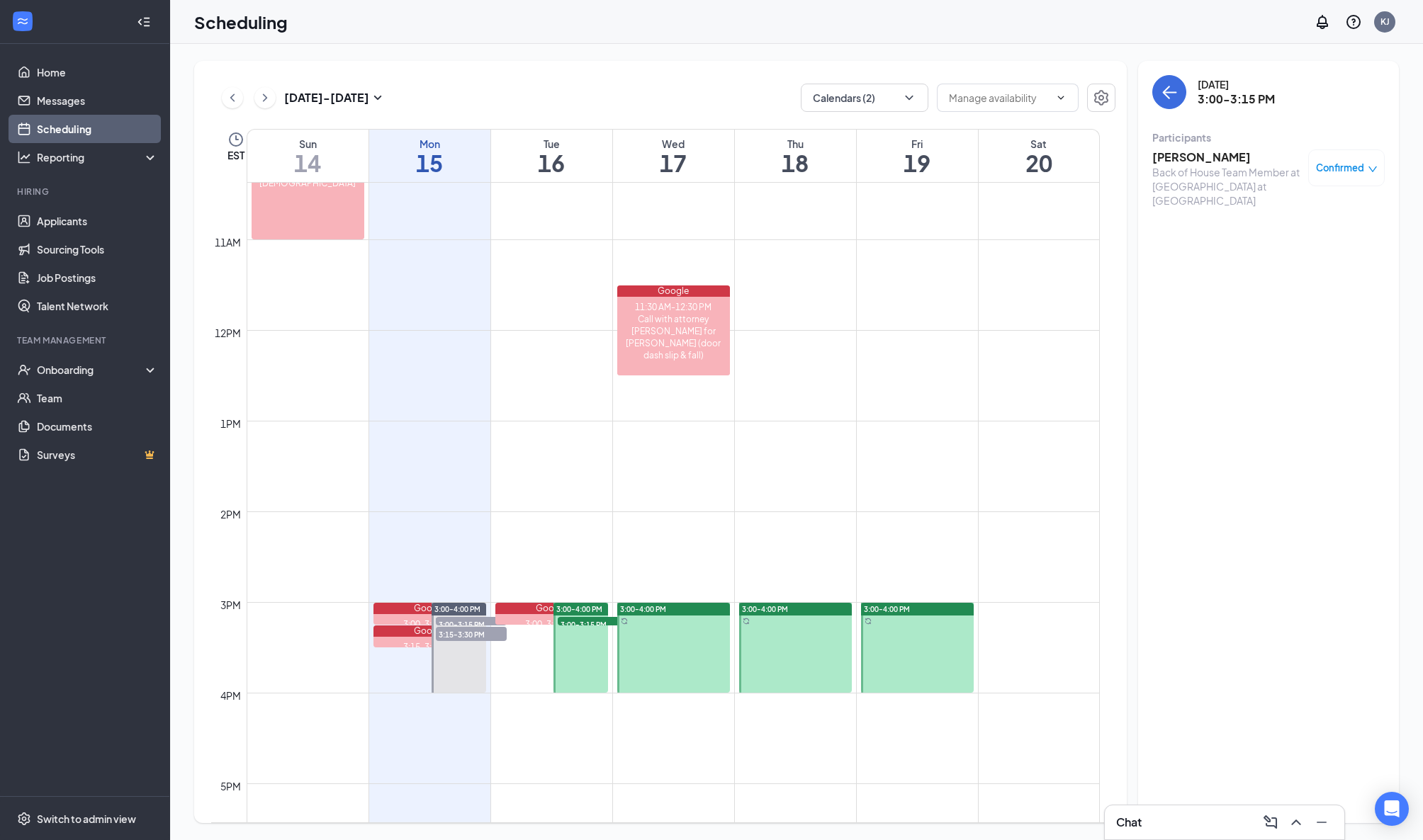
click at [576, 613] on span "3:00-4:00 PM" at bounding box center [579, 609] width 46 height 10
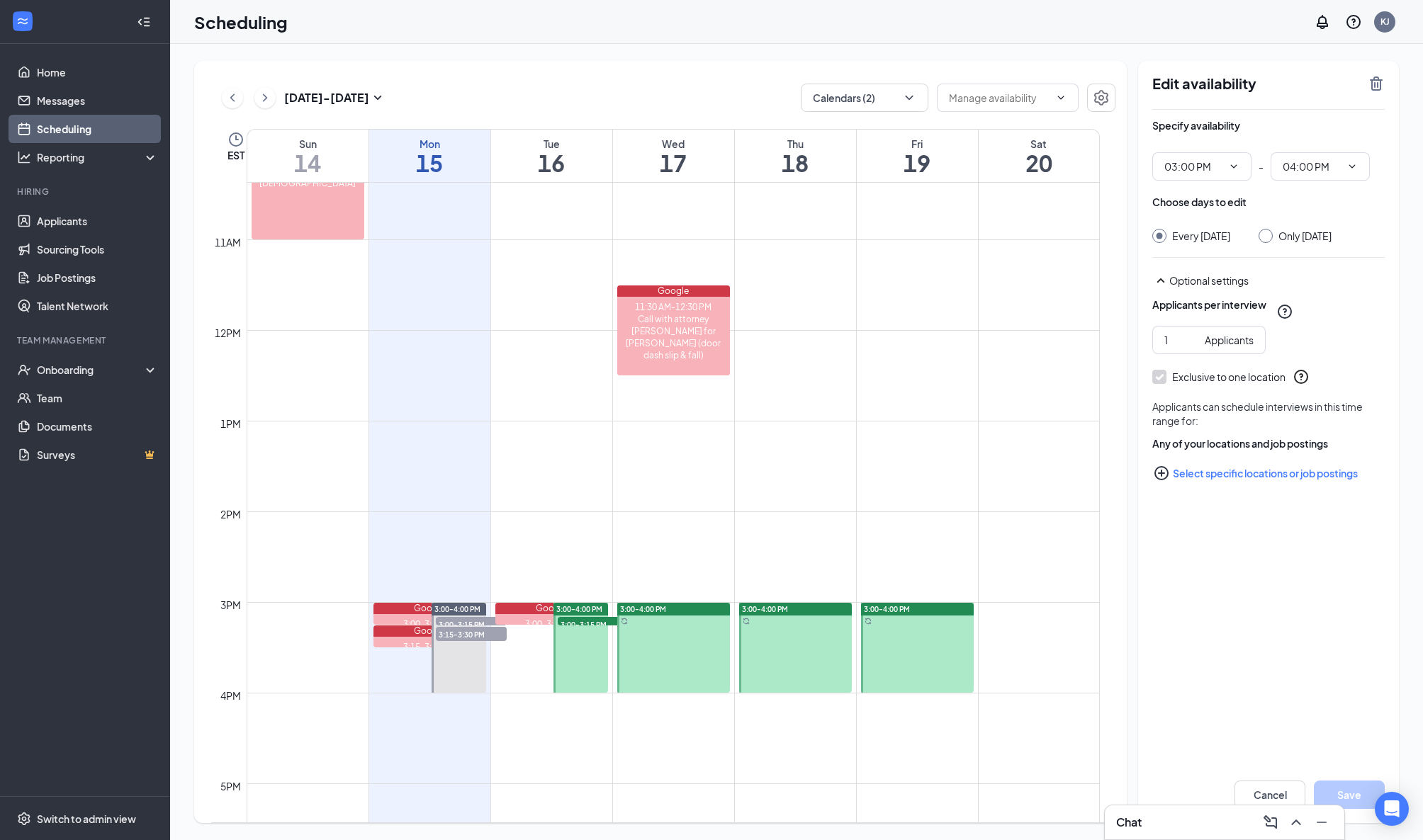
click at [580, 619] on span "3:00-3:15 PM" at bounding box center [593, 624] width 71 height 14
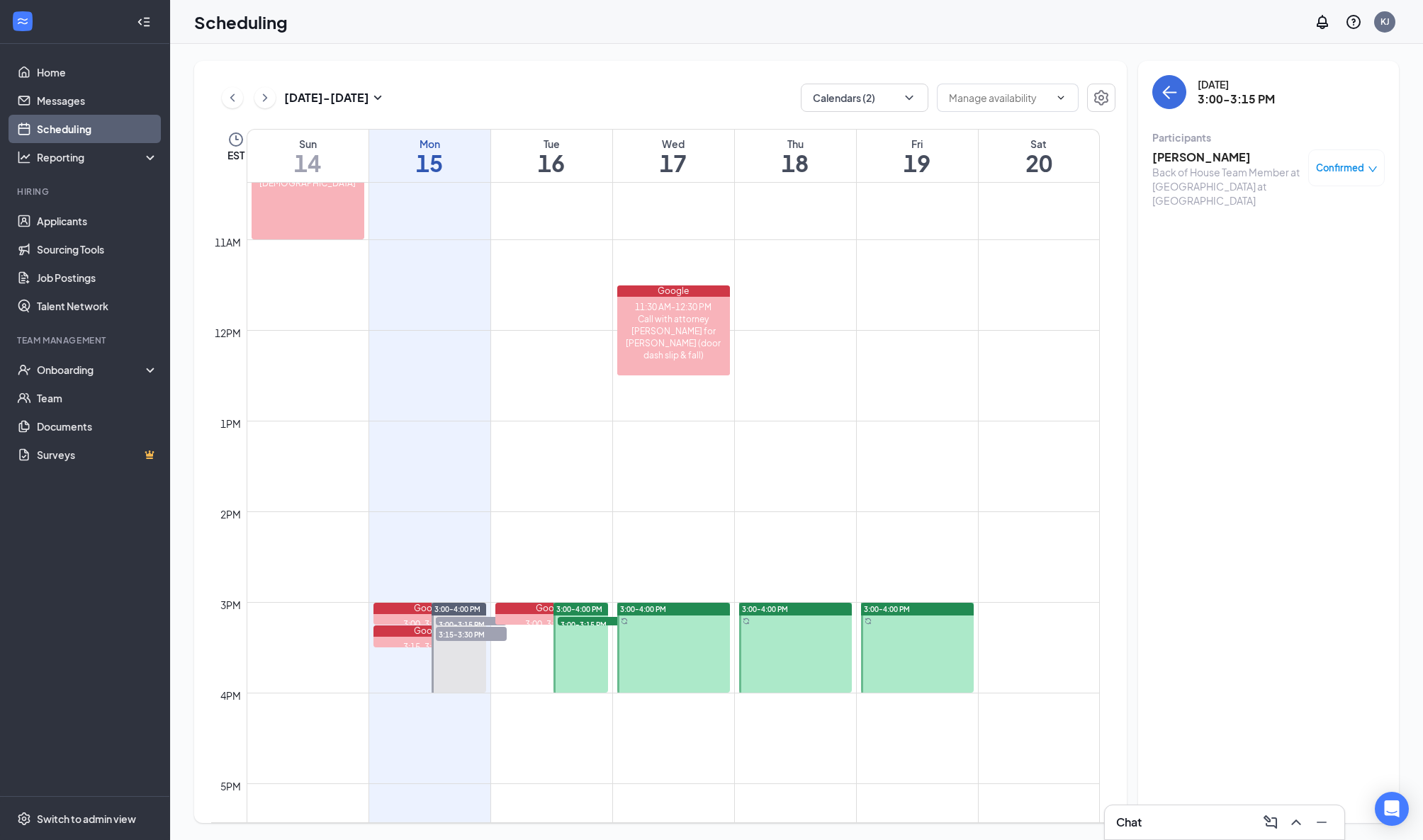
click at [1336, 170] on span "Confirmed" at bounding box center [1340, 168] width 49 height 14
click at [1299, 216] on span "Request Reschedule" at bounding box center [1315, 215] width 97 height 15
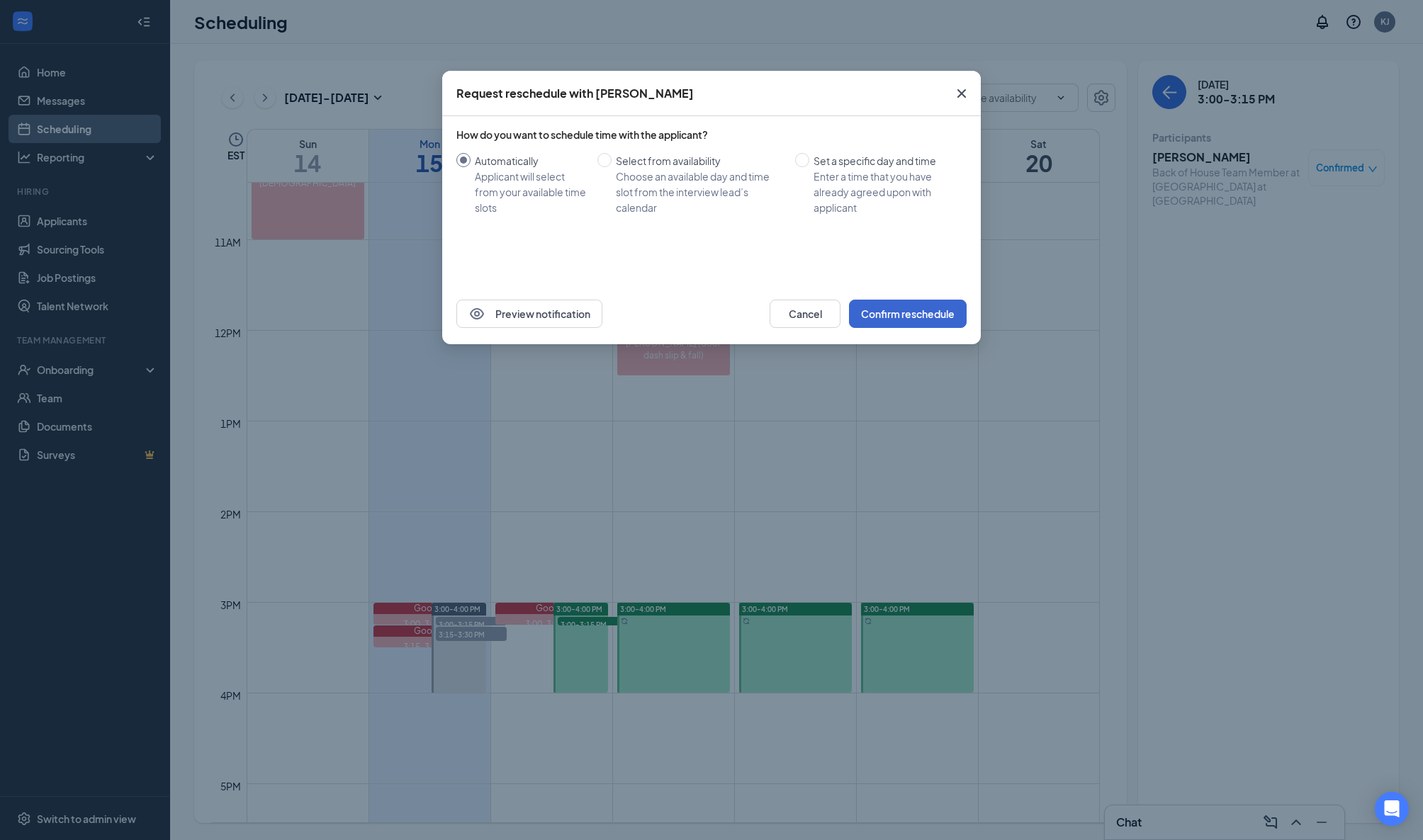
click at [925, 315] on button "Confirm reschedule" at bounding box center [908, 314] width 118 height 29
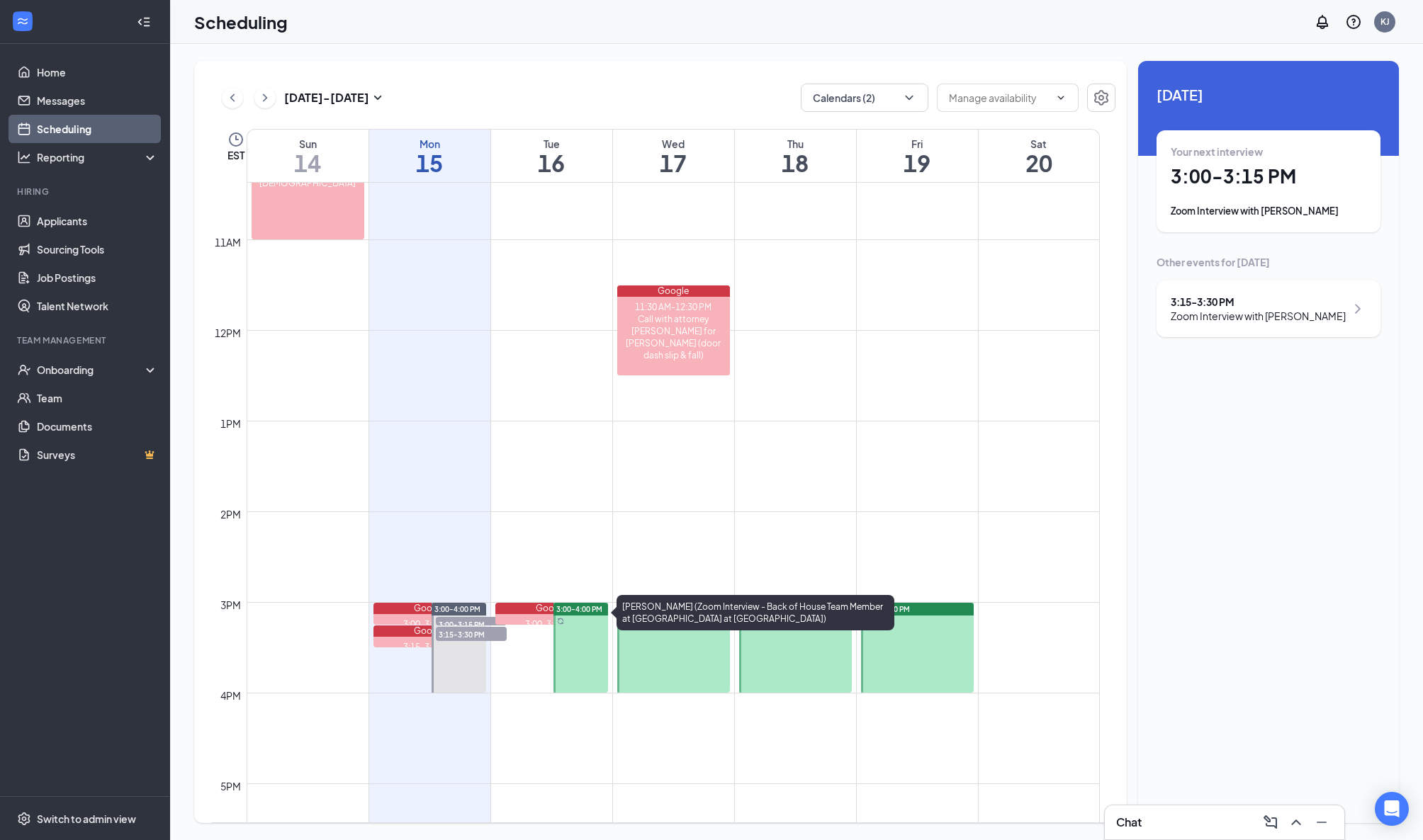
click at [528, 621] on div "3:00-3:15 PM" at bounding box center [552, 625] width 113 height 12
click at [1328, 309] on div "Zoom Interview with kaleb gondim" at bounding box center [1258, 315] width 175 height 14
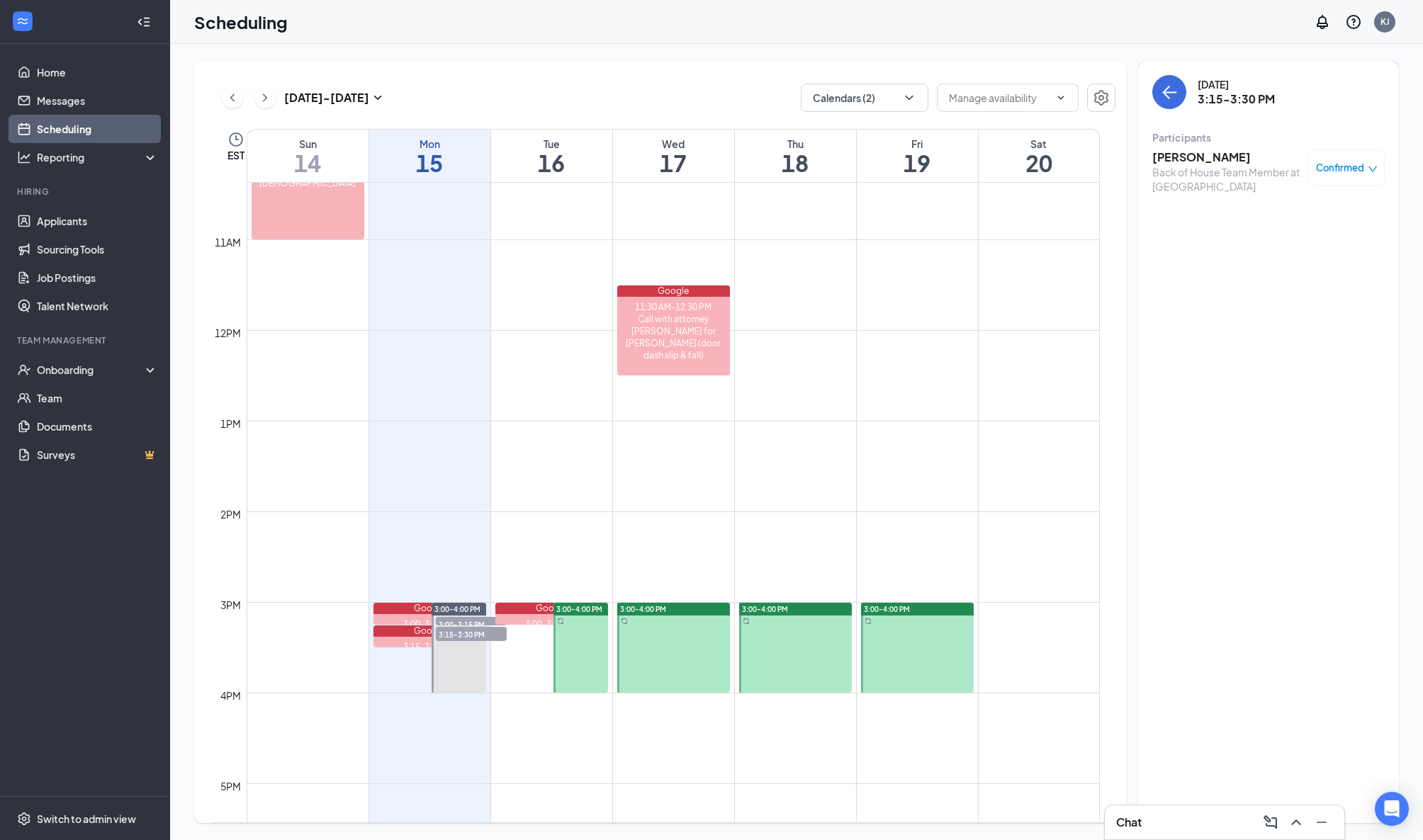
click at [1369, 168] on icon "down" at bounding box center [1373, 170] width 9 height 6
click at [1331, 215] on span "Request Reschedule" at bounding box center [1315, 215] width 97 height 15
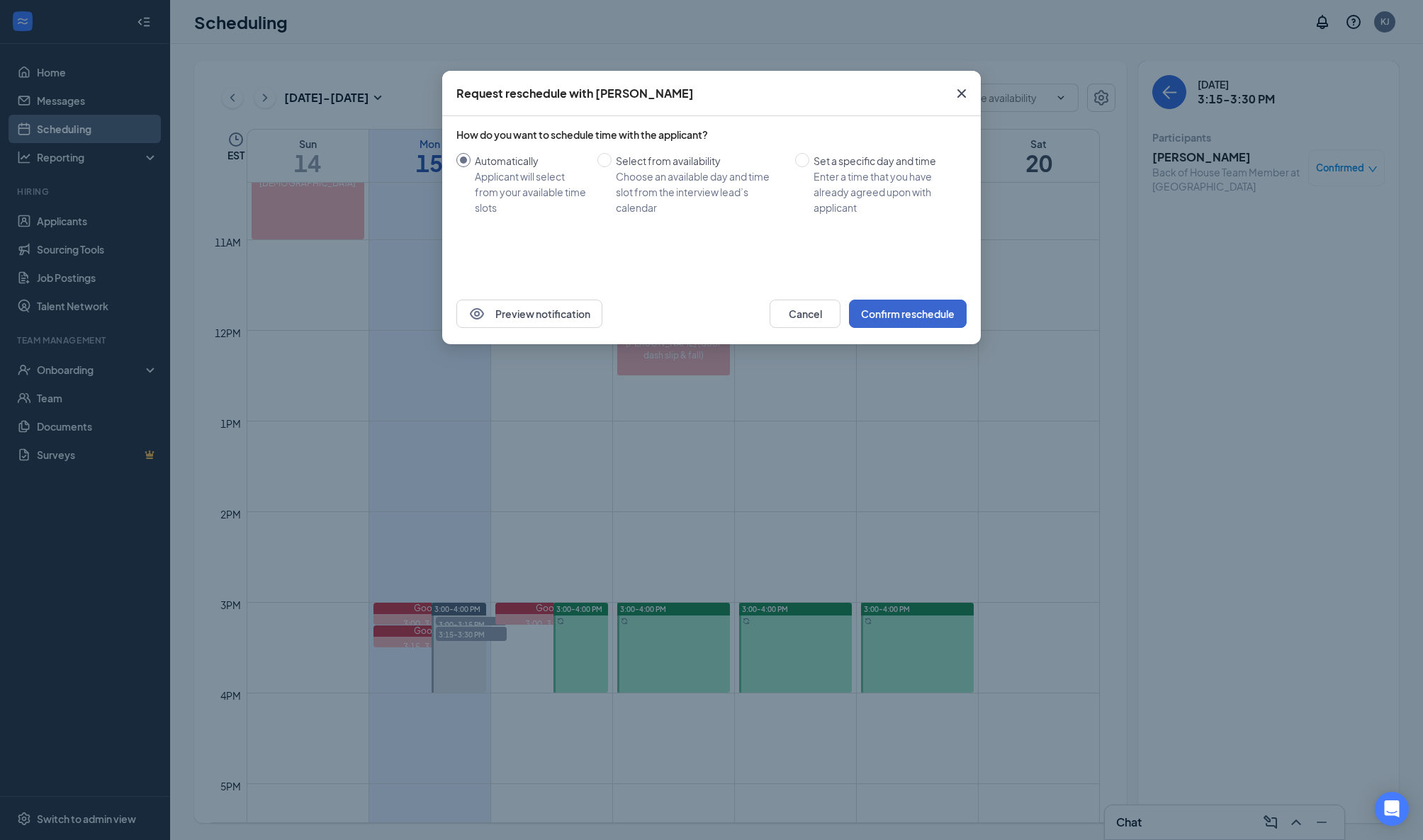
click at [887, 306] on button "Confirm reschedule" at bounding box center [908, 314] width 118 height 29
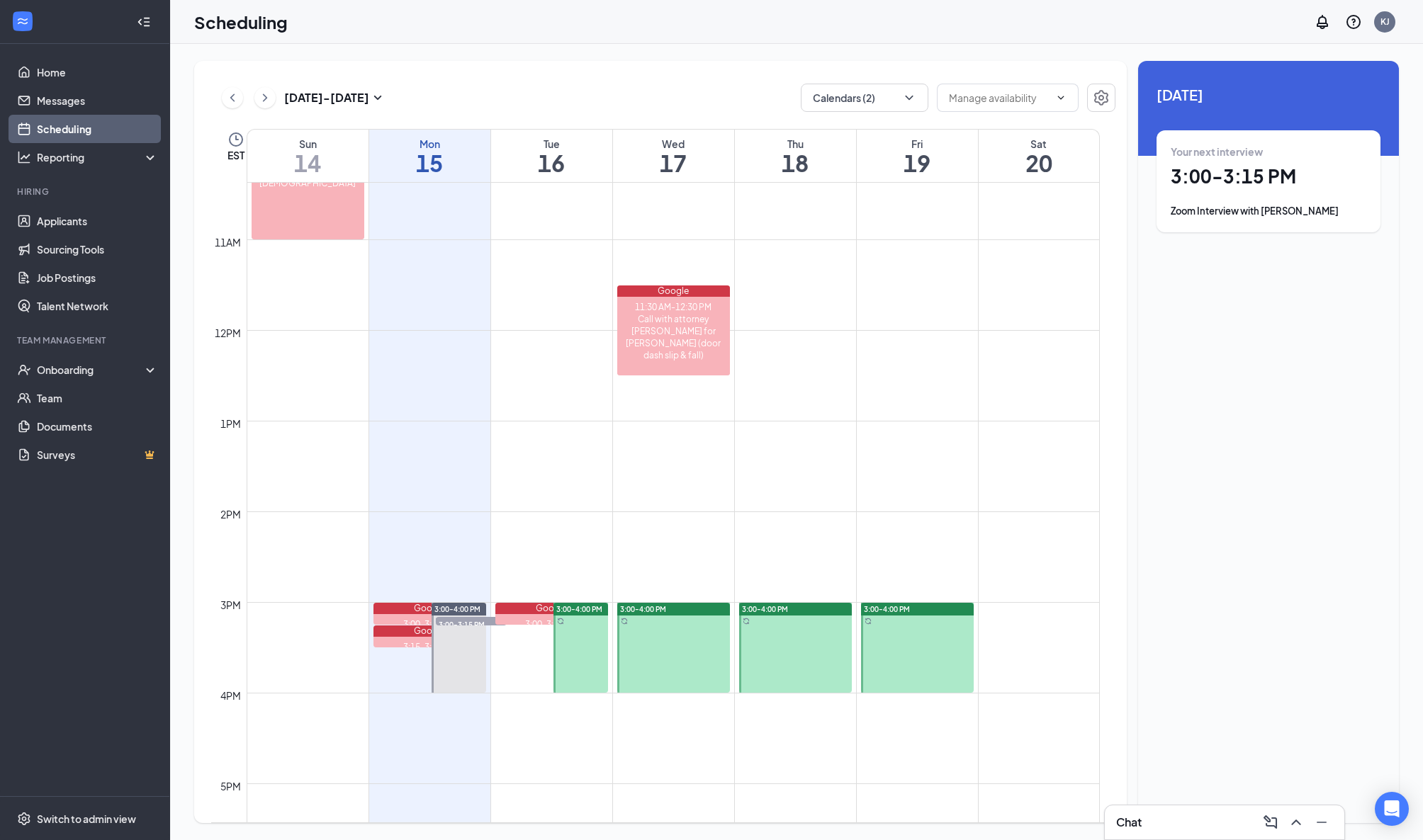
click at [666, 613] on span "3:00-4:00 PM" at bounding box center [643, 609] width 46 height 10
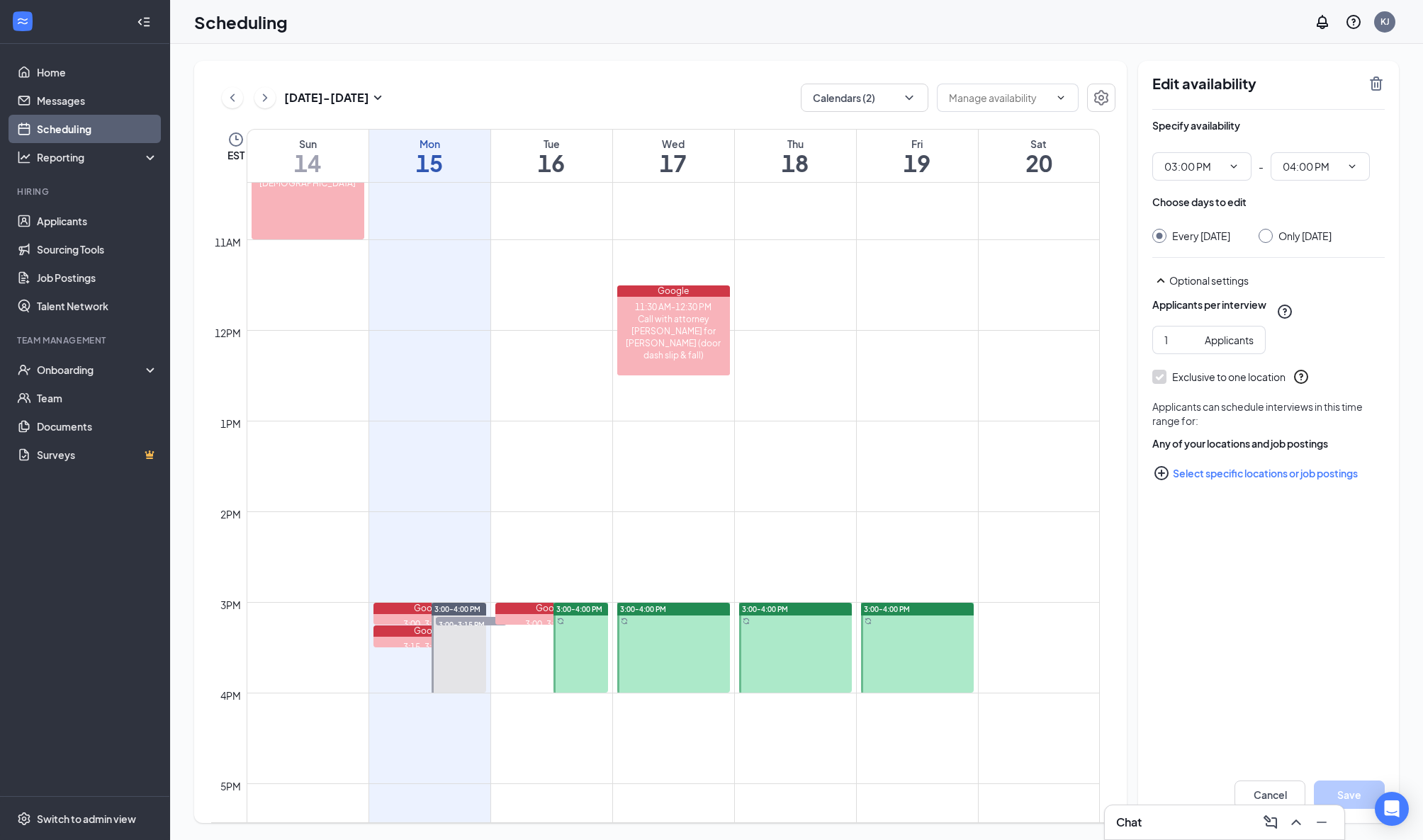
click at [1269, 233] on input "Only Wednesday, Sep 17" at bounding box center [1263, 233] width 10 height 10
radio input "true"
radio input "false"
click at [1233, 166] on icon "ChevronDown" at bounding box center [1233, 166] width 11 height 11
drag, startPoint x: 1374, startPoint y: 82, endPoint x: 1186, endPoint y: 123, distance: 192.4
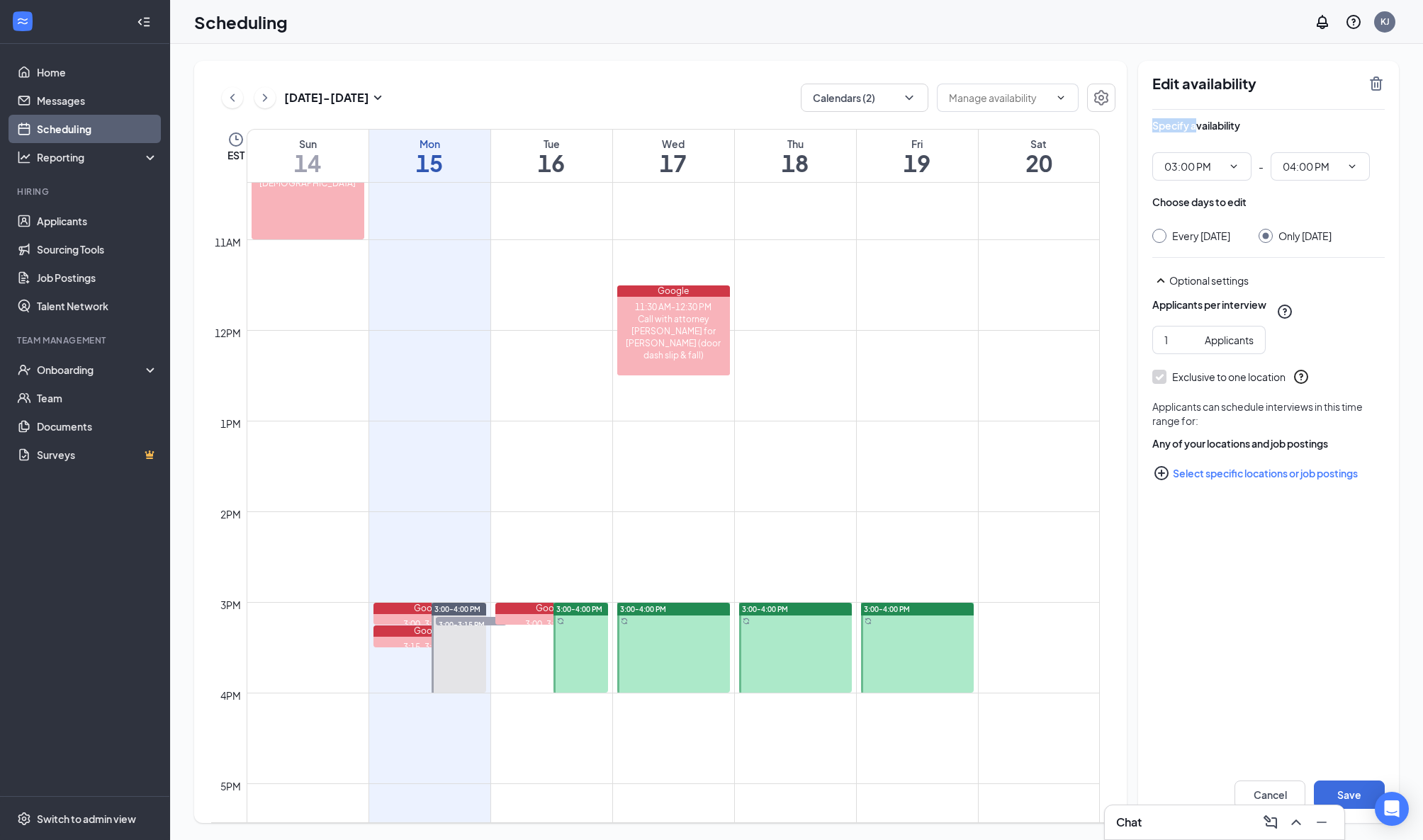
click at [1194, 123] on div "Edit availability Specify availability 03:00 PM - 04:00 PM Choose days to edit …" at bounding box center [1268, 442] width 261 height 762
click at [1126, 168] on div "Sep 14 - Sep 20 Calendars (2) EST Sun 14 Mon 15 Tue 16 Wed 17 Thu 18 Fri 19 Sat…" at bounding box center [660, 442] width 933 height 762
click at [530, 619] on div "3:00-3:15 PM" at bounding box center [552, 625] width 113 height 12
click at [559, 639] on link "3:00-4:00 PM" at bounding box center [579, 647] width 58 height 90
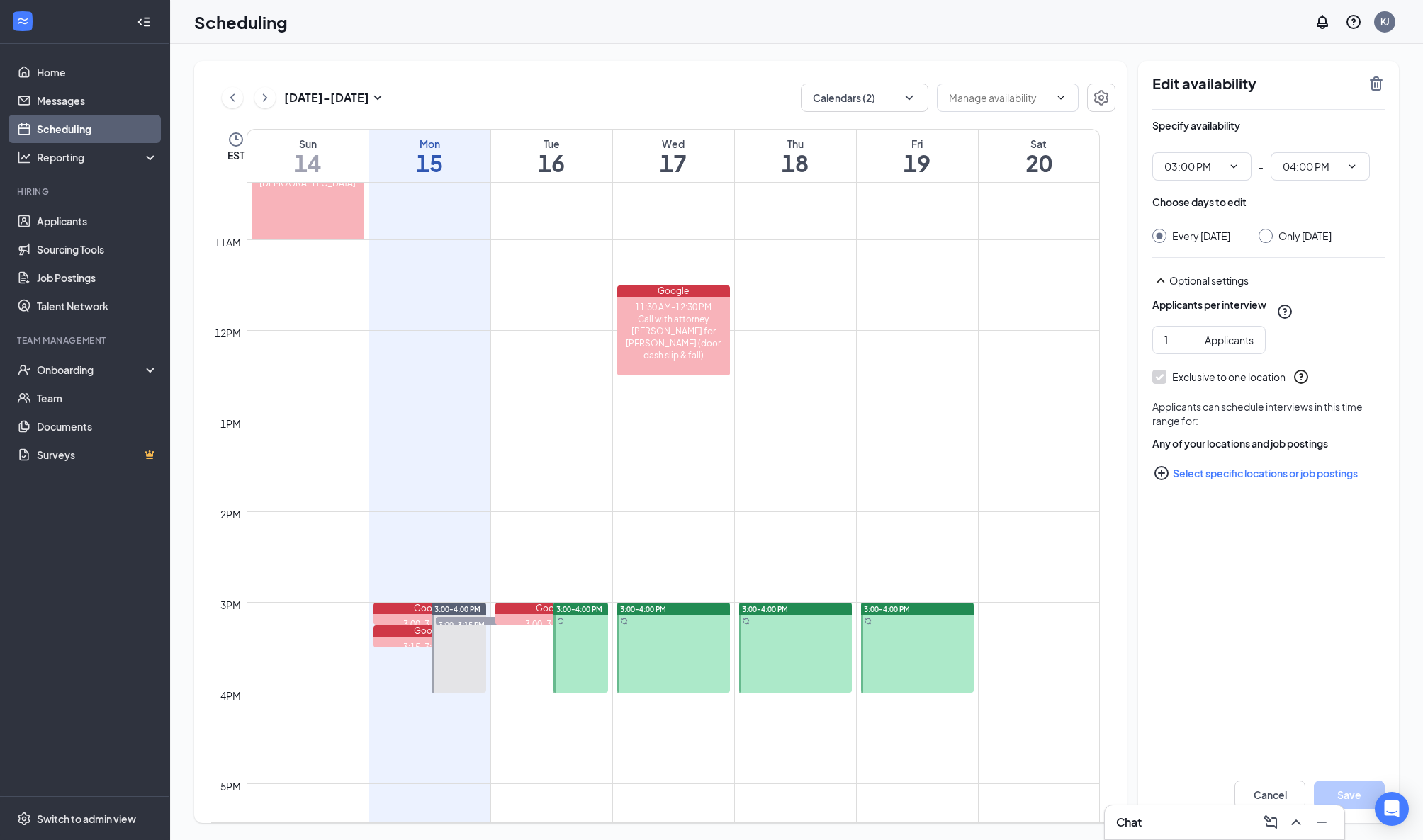
click at [1269, 233] on input "Only [DATE]" at bounding box center [1263, 233] width 10 height 10
radio input "true"
radio input "false"
click at [1379, 81] on icon "TrashOutline" at bounding box center [1376, 83] width 17 height 17
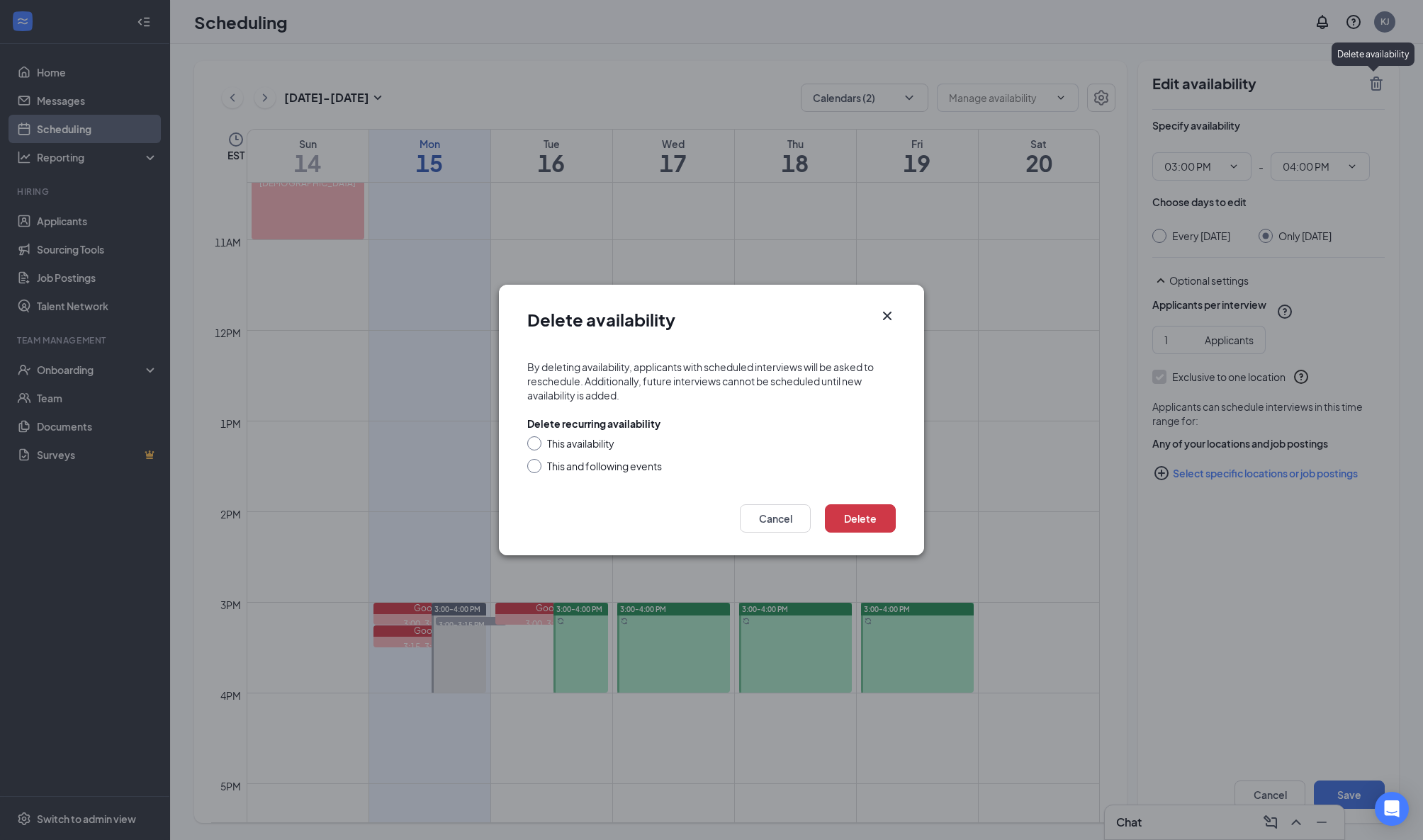
click at [533, 442] on input "This availability" at bounding box center [531, 441] width 10 height 10
radio input "true"
click at [854, 519] on button "Delete" at bounding box center [860, 518] width 71 height 29
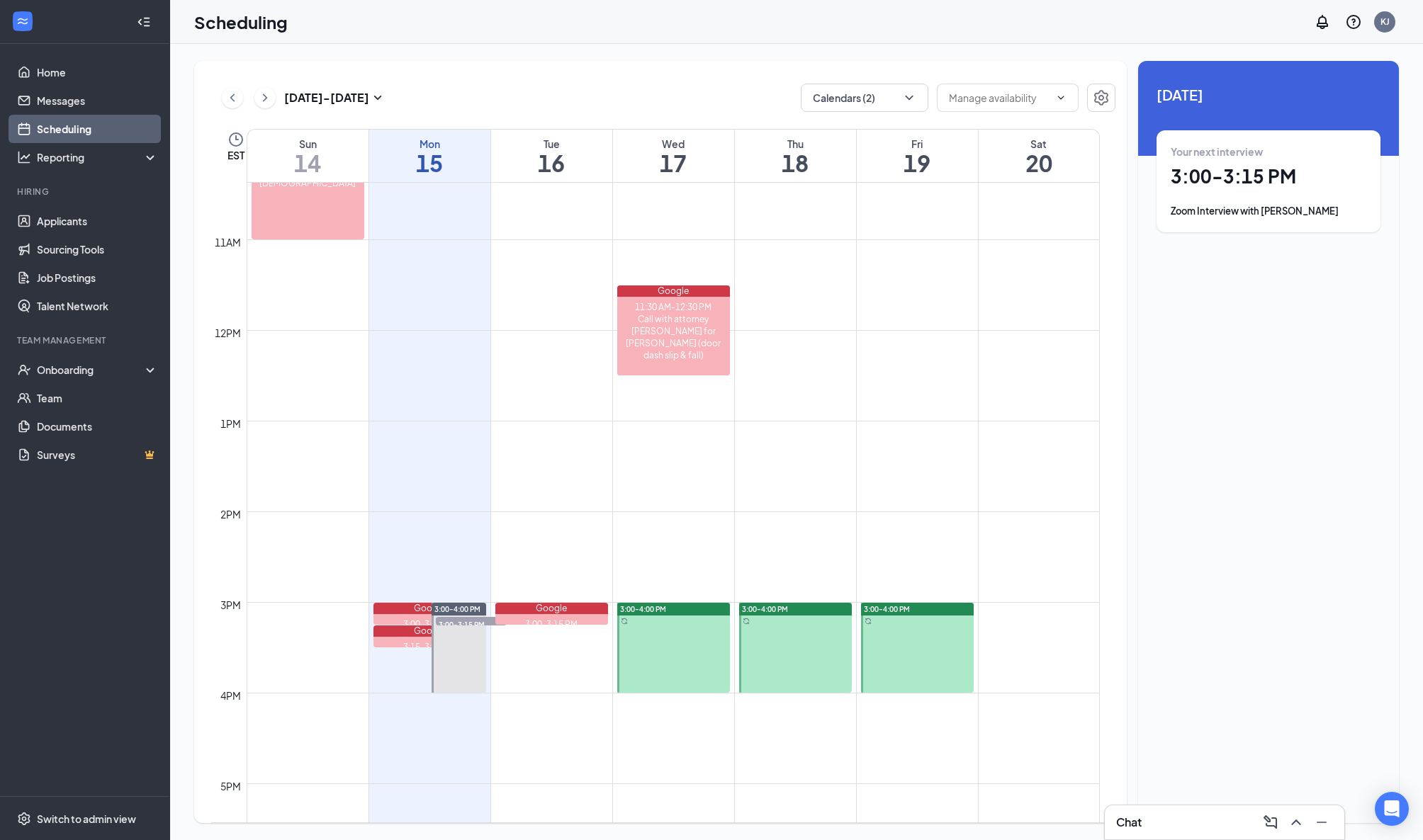
click at [587, 618] on link "Google 3:00-3:15 PM Clayton Rosen (Zoom Interview - Back of House Team Member a…" at bounding box center [551, 614] width 117 height 23
click at [454, 623] on span "3:00-3:15 PM" at bounding box center [471, 624] width 71 height 14
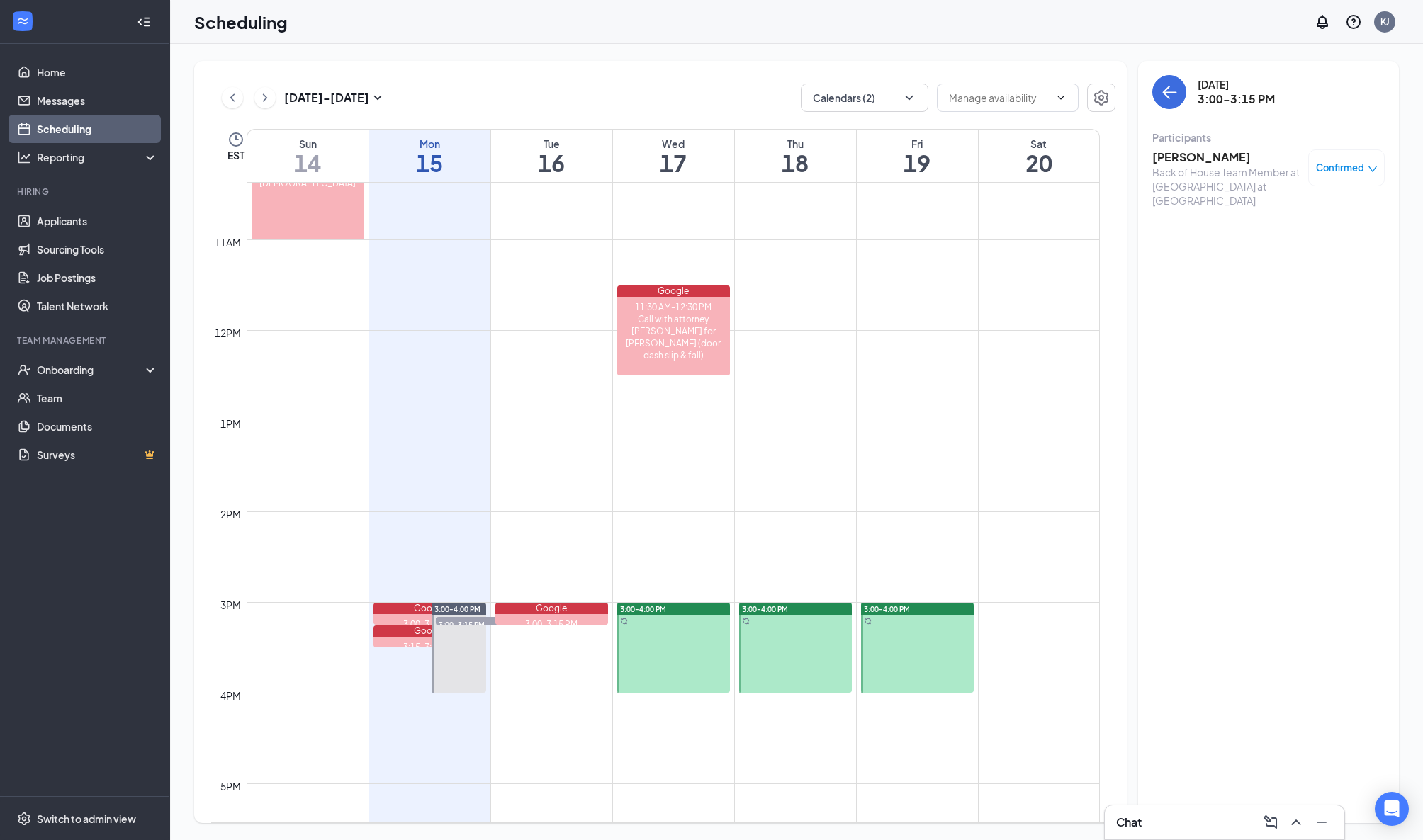
click at [556, 628] on td at bounding box center [673, 636] width 853 height 23
click at [570, 620] on link "Google 3:00-3:15 PM Clayton Rosen (Zoom Interview - Back of House Team Member a…" at bounding box center [551, 614] width 117 height 23
click at [581, 609] on link "Google 3:00-3:15 PM Clayton Rosen (Zoom Interview - Back of House Team Member a…" at bounding box center [551, 614] width 117 height 23
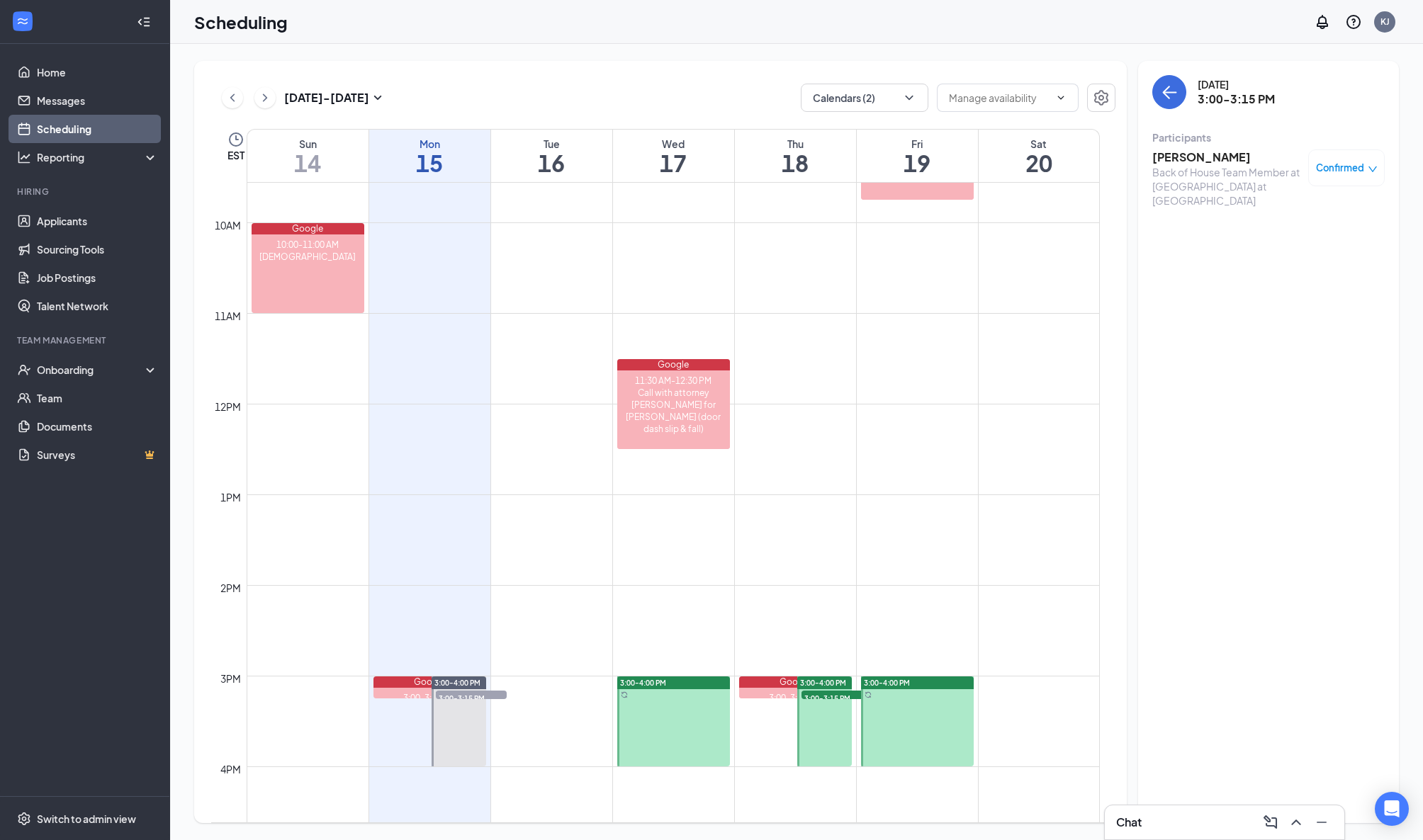
scroll to position [897, 0]
